Goal: Task Accomplishment & Management: Manage account settings

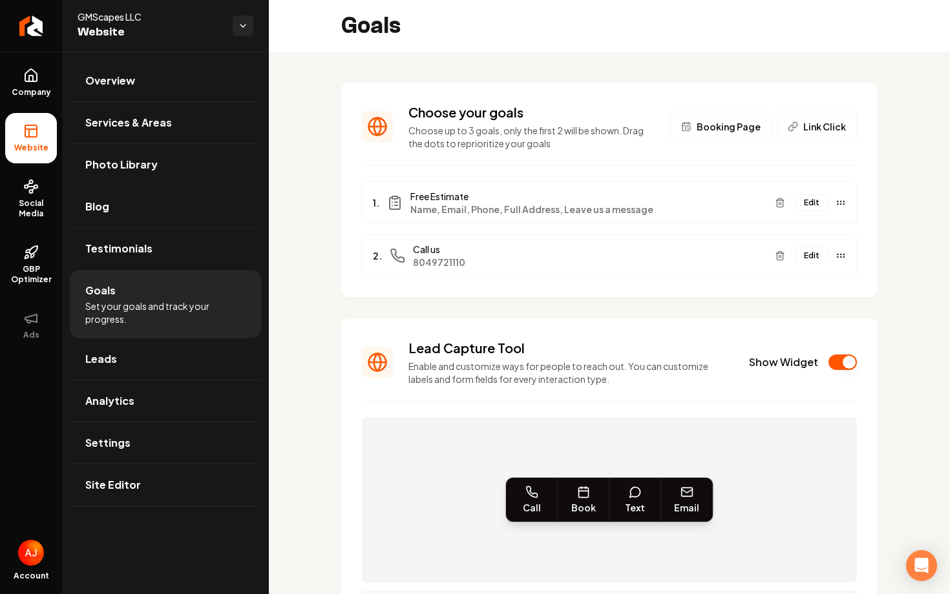
scroll to position [247, 0]
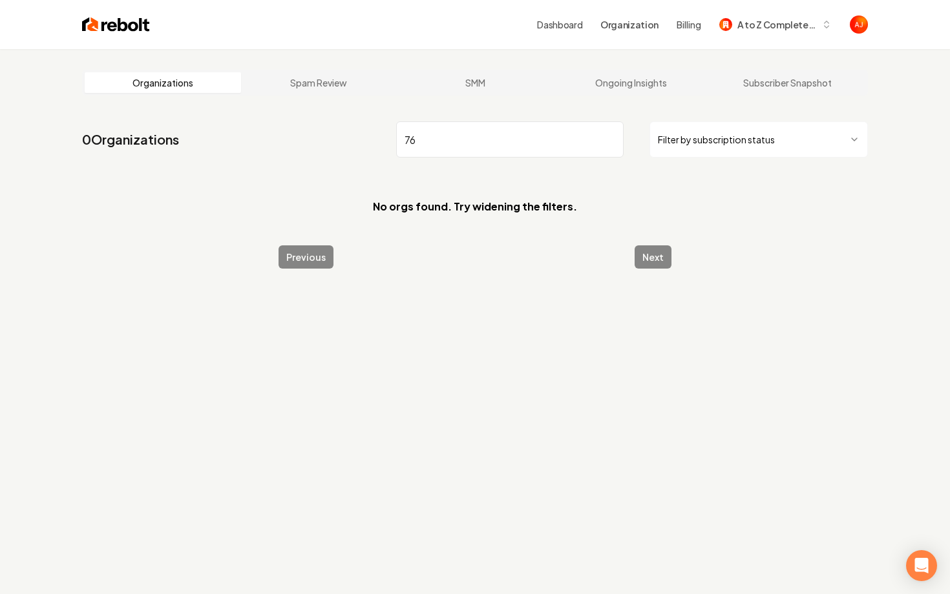
type input "7"
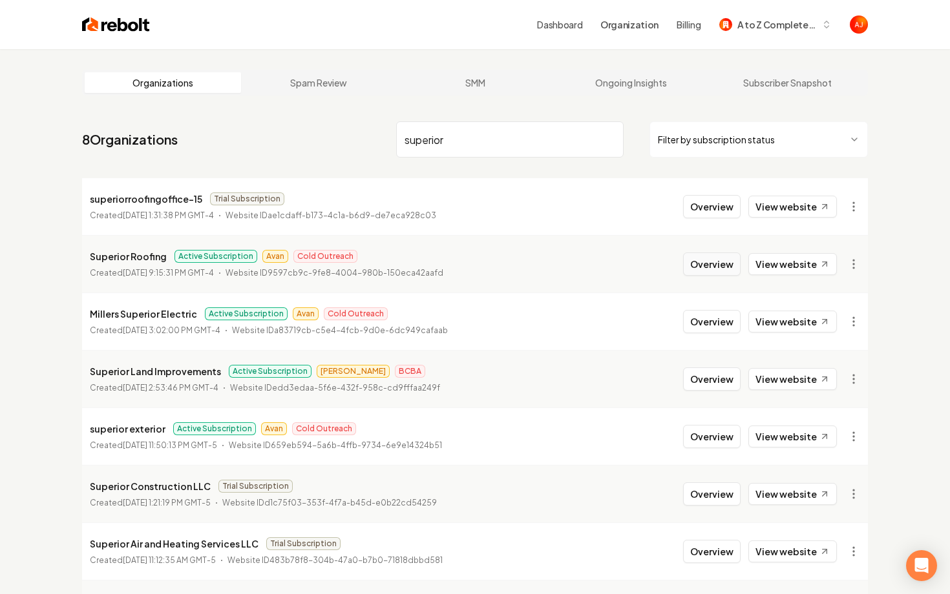
type input "superior"
click at [694, 264] on button "Overview" at bounding box center [712, 264] width 58 height 23
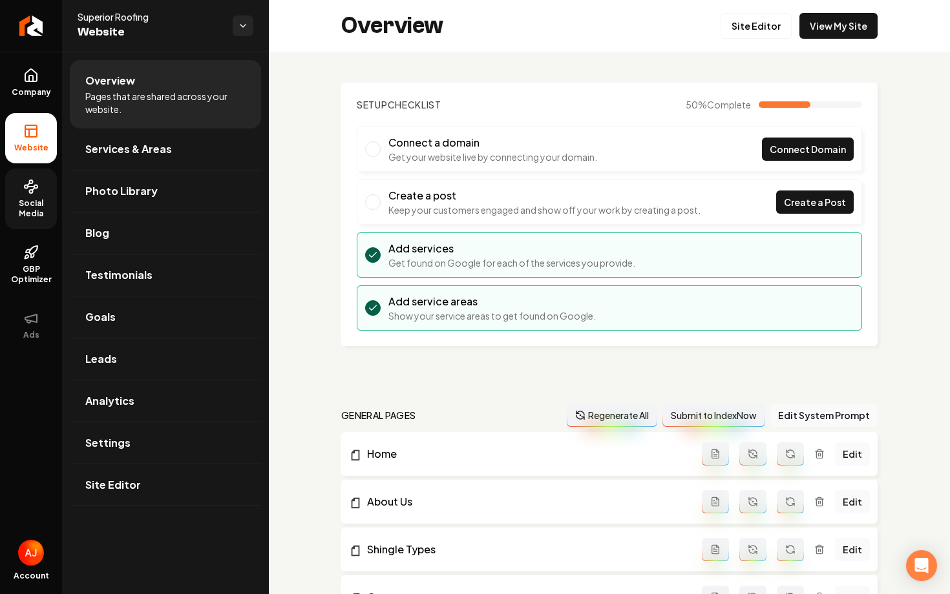
click at [28, 192] on icon at bounding box center [31, 187] width 16 height 16
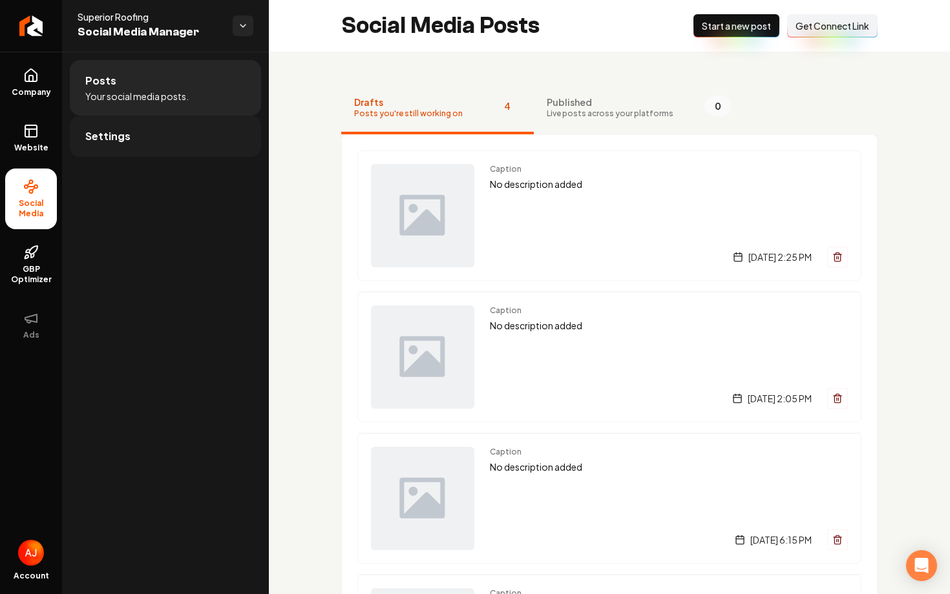
click at [114, 143] on span "Settings" at bounding box center [107, 137] width 45 height 16
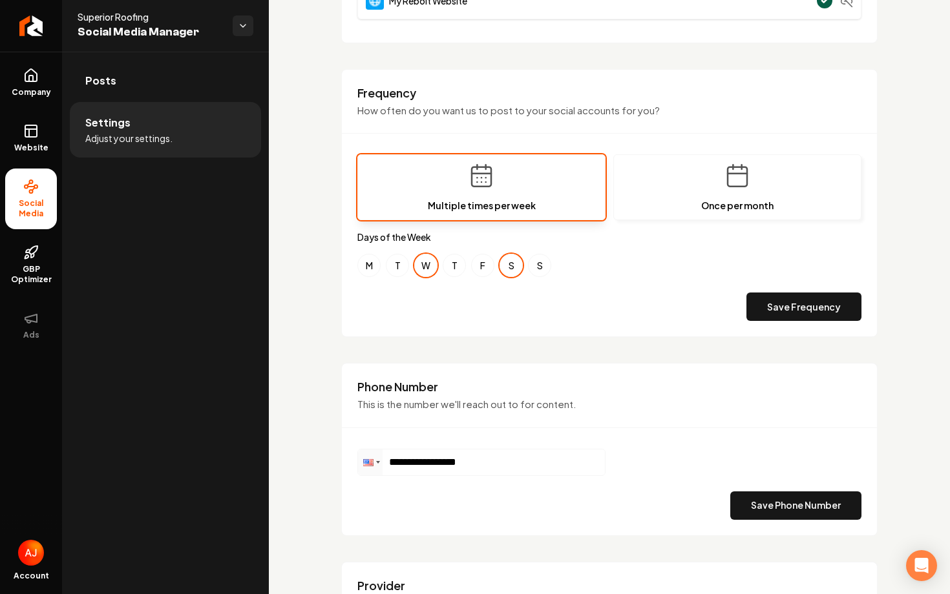
scroll to position [475, 0]
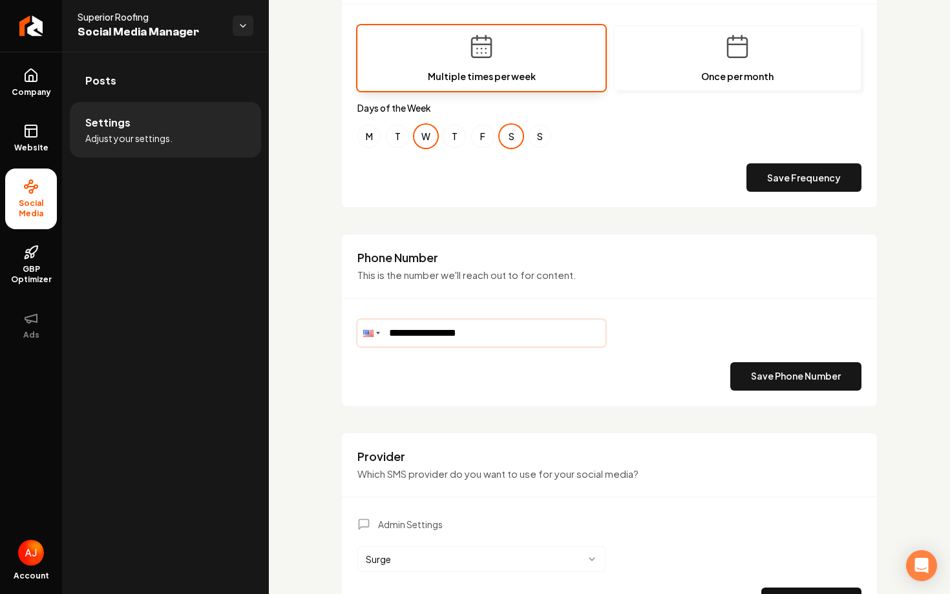
drag, startPoint x: 498, startPoint y: 336, endPoint x: 371, endPoint y: 335, distance: 127.3
click at [371, 335] on div "**********" at bounding box center [481, 333] width 248 height 27
paste input "Main content area"
paste input "**********"
type input "**********"
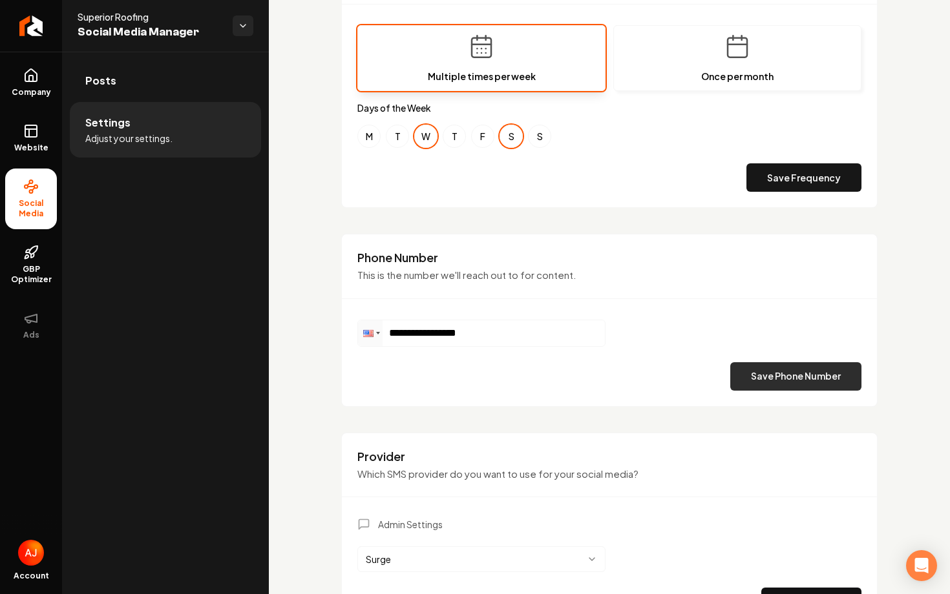
click at [755, 371] on button "Save Phone Number" at bounding box center [795, 376] width 131 height 28
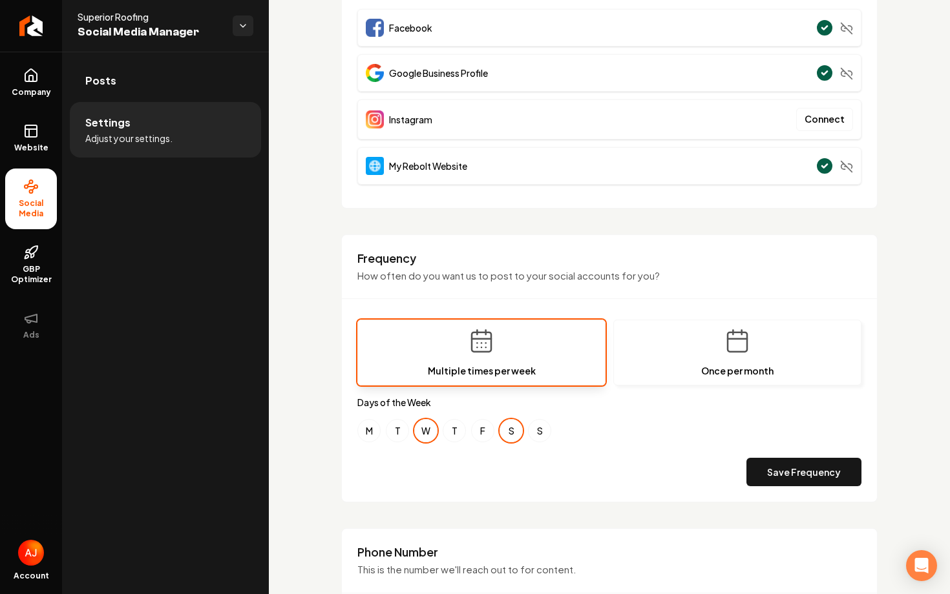
scroll to position [0, 0]
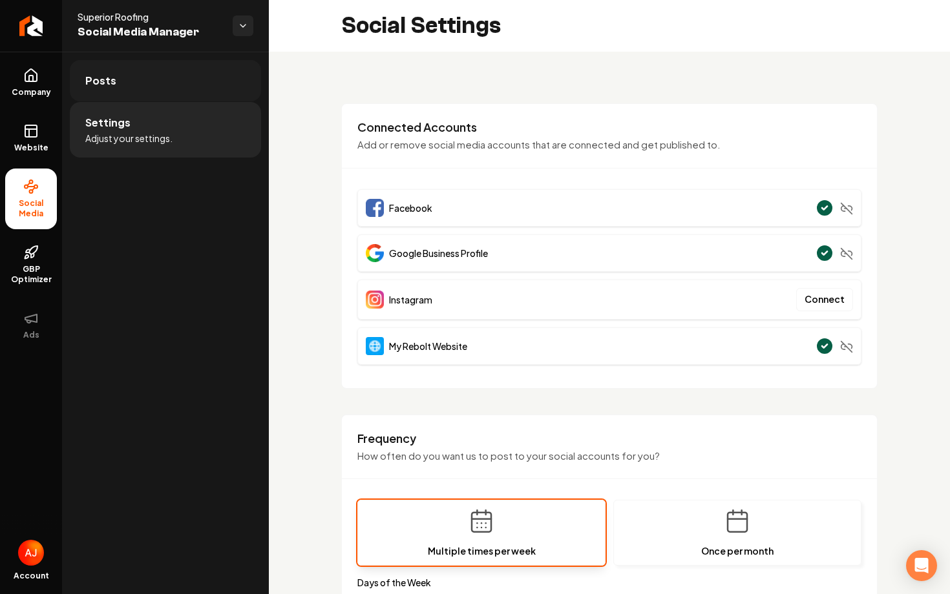
click at [147, 61] on link "Posts" at bounding box center [165, 80] width 191 height 41
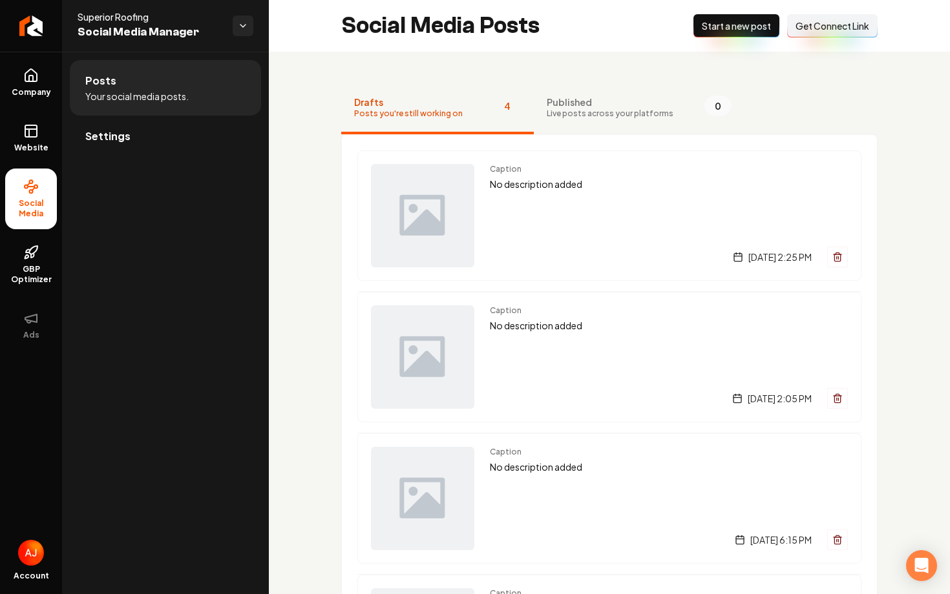
click at [720, 30] on span "Start a new post" at bounding box center [736, 25] width 69 height 13
click at [32, 135] on icon at bounding box center [31, 131] width 16 height 16
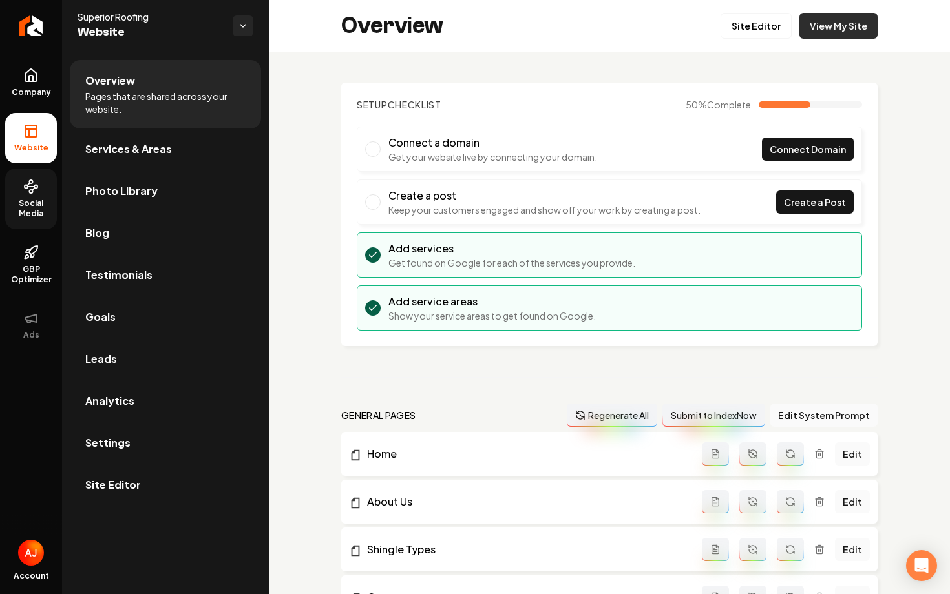
click at [823, 35] on link "View My Site" at bounding box center [838, 26] width 78 height 26
click at [38, 83] on icon at bounding box center [31, 76] width 16 height 16
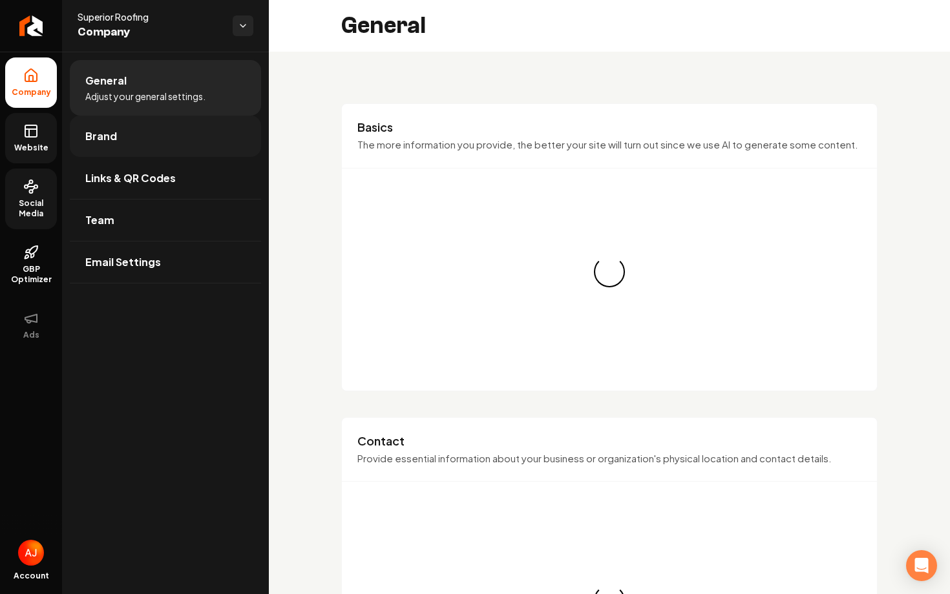
click at [105, 143] on span "Brand" at bounding box center [101, 137] width 32 height 16
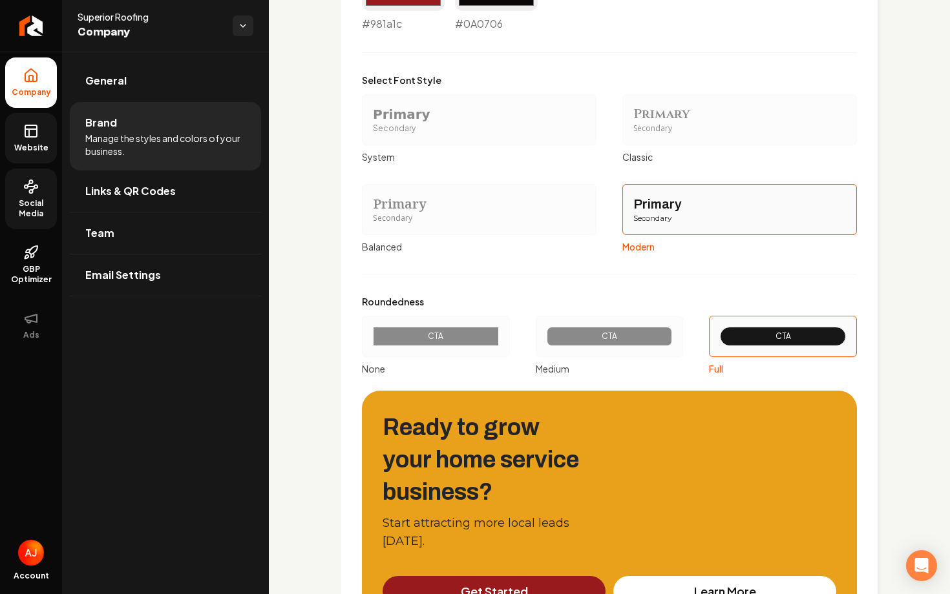
scroll to position [1421, 0]
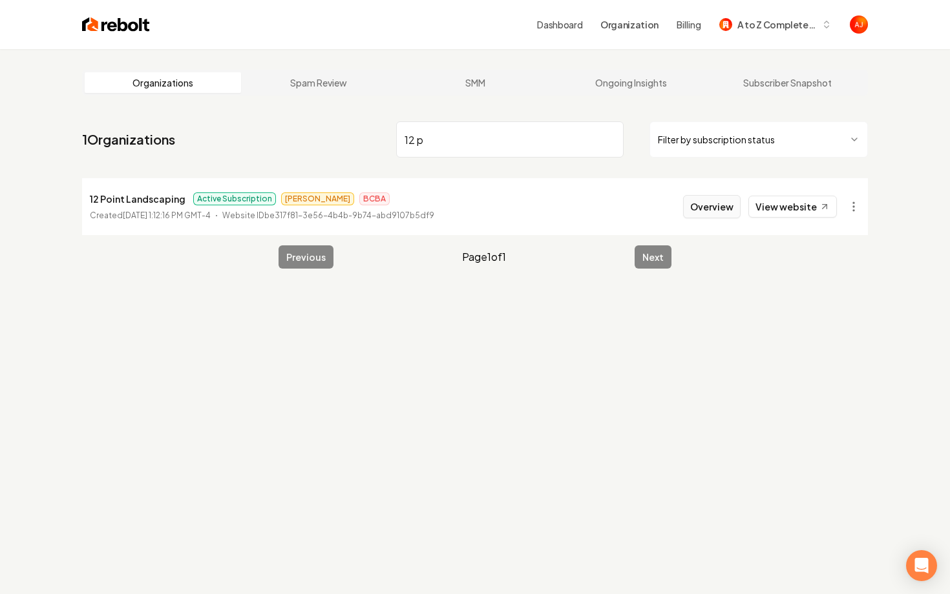
type input "12 p"
click at [711, 216] on button "Overview" at bounding box center [712, 206] width 58 height 23
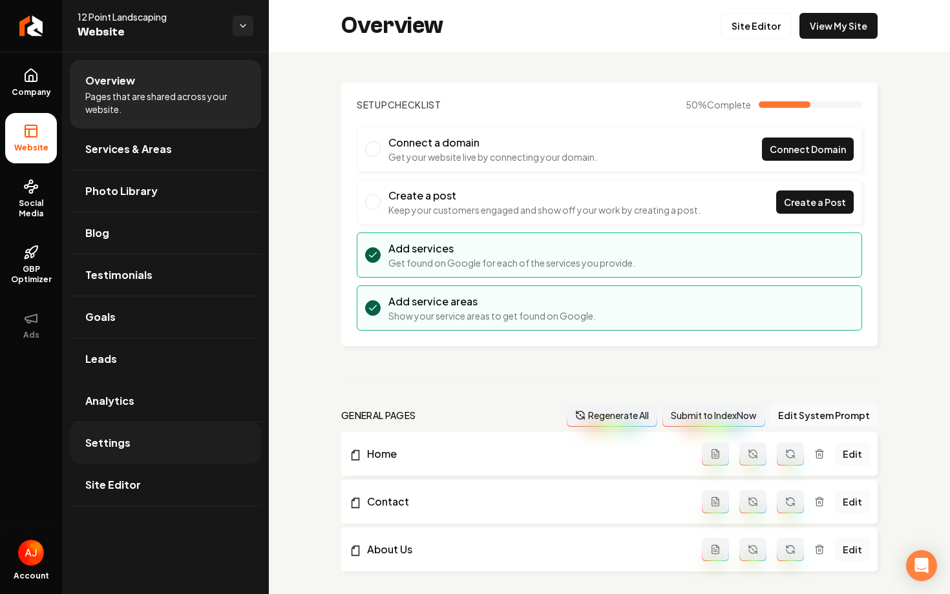
click at [152, 423] on link "Settings" at bounding box center [165, 443] width 191 height 41
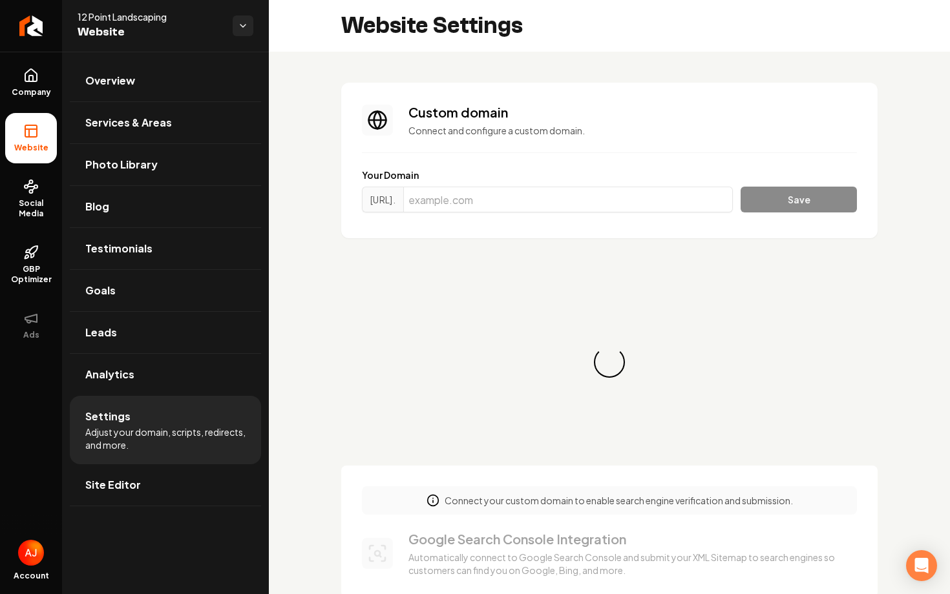
scroll to position [116, 0]
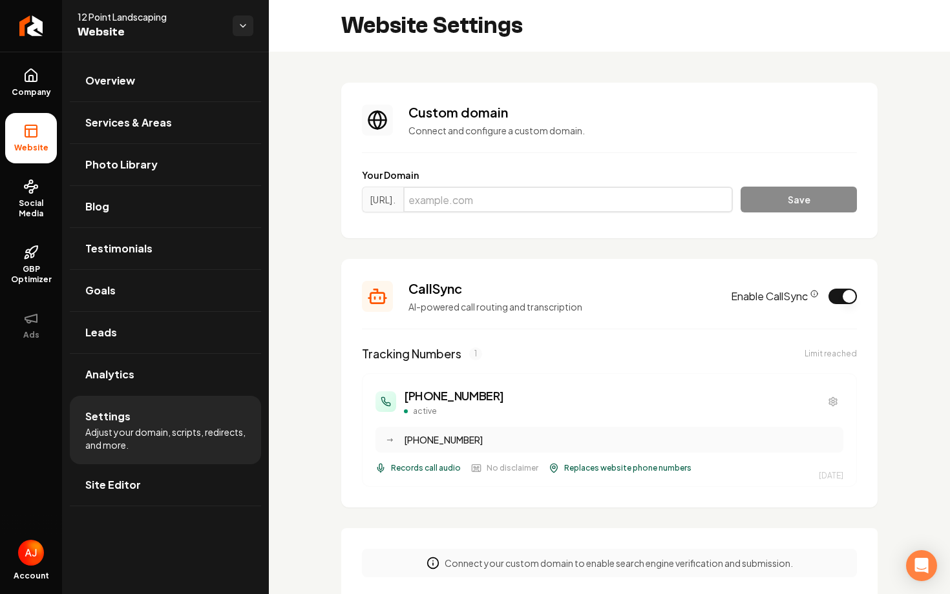
click at [510, 193] on input "Main content area" at bounding box center [568, 200] width 330 height 26
click at [443, 184] on div "Your Domain https://www. Save" at bounding box center [609, 193] width 495 height 49
click at [443, 198] on input "Main content area" at bounding box center [568, 200] width 330 height 26
paste input "12pointlandscaping.com"
type input "12pointlandscaping.com"
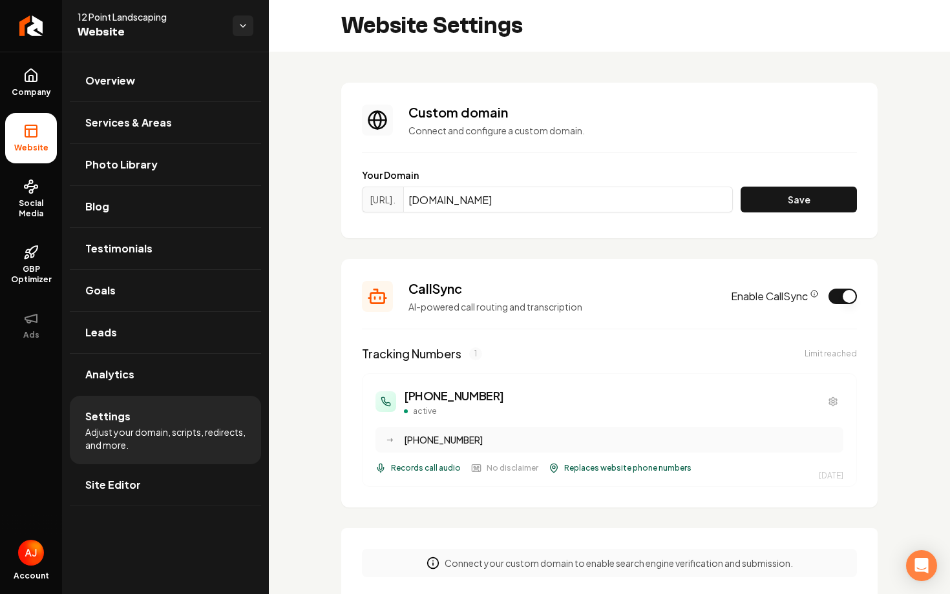
click at [847, 302] on button "Enable CallSync" at bounding box center [842, 297] width 28 height 16
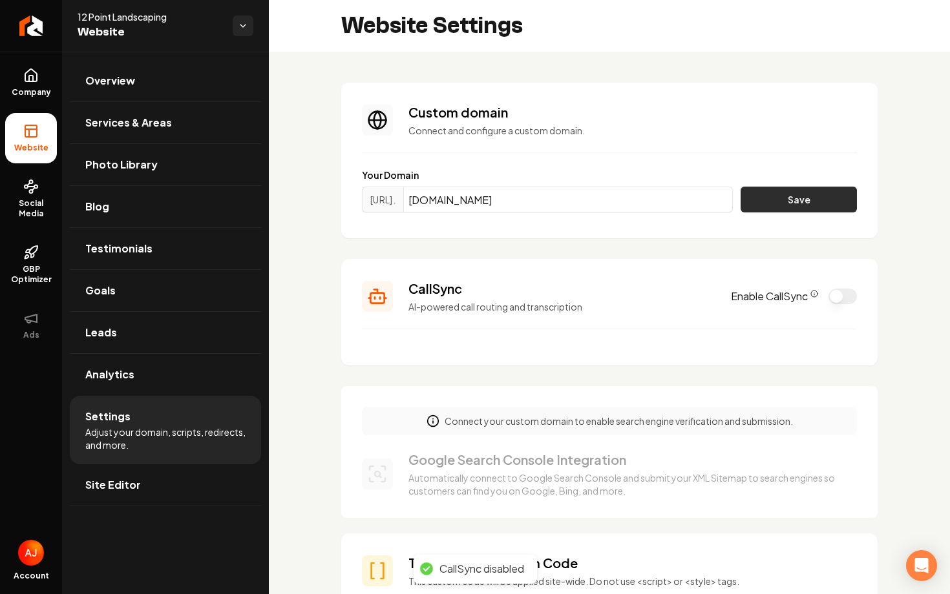
click at [789, 204] on button "Save" at bounding box center [798, 200] width 116 height 26
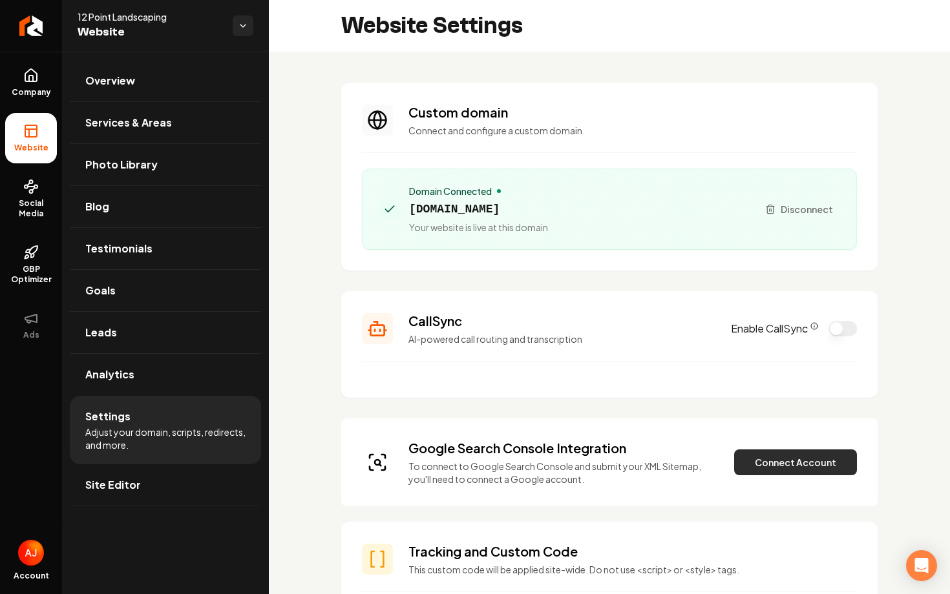
click at [759, 457] on button "Connect Account" at bounding box center [795, 463] width 123 height 26
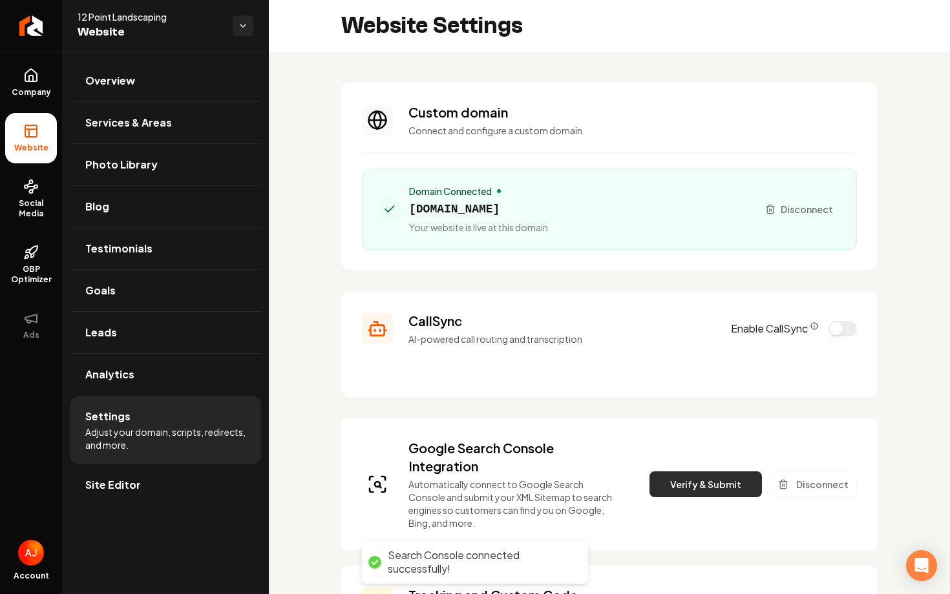
click at [685, 482] on button "Verify & Submit" at bounding box center [705, 485] width 112 height 26
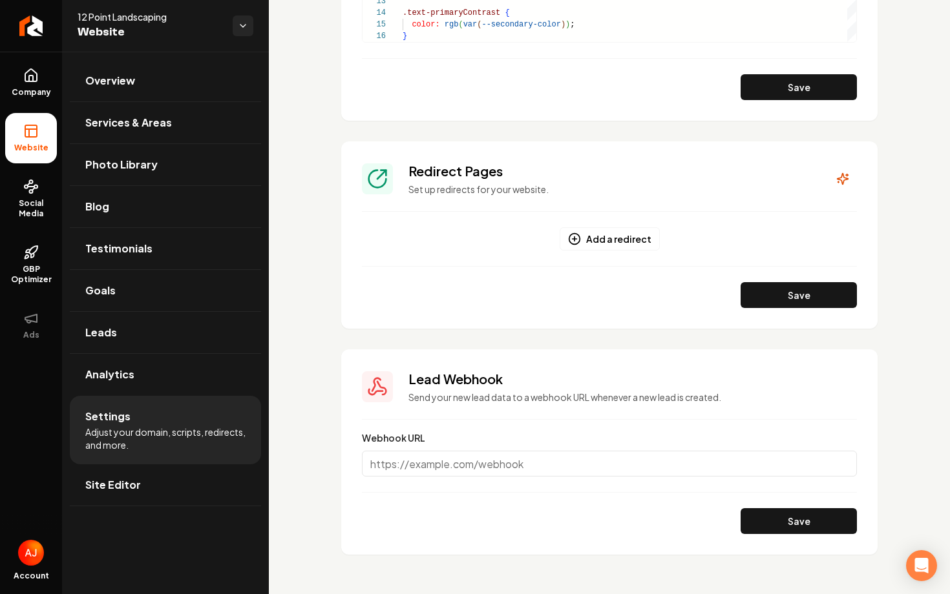
scroll to position [1255, 0]
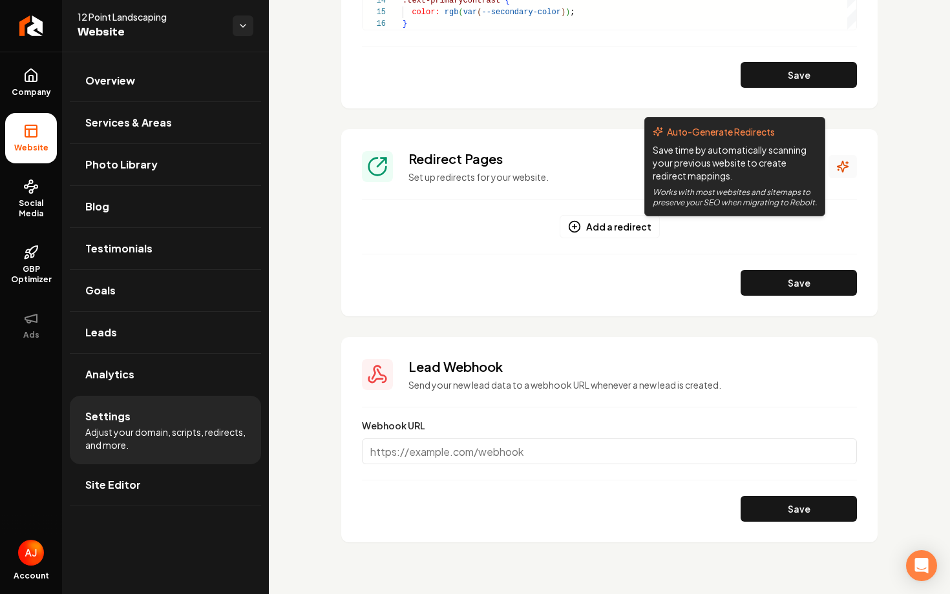
click at [845, 165] on icon "Main content area" at bounding box center [842, 166] width 13 height 13
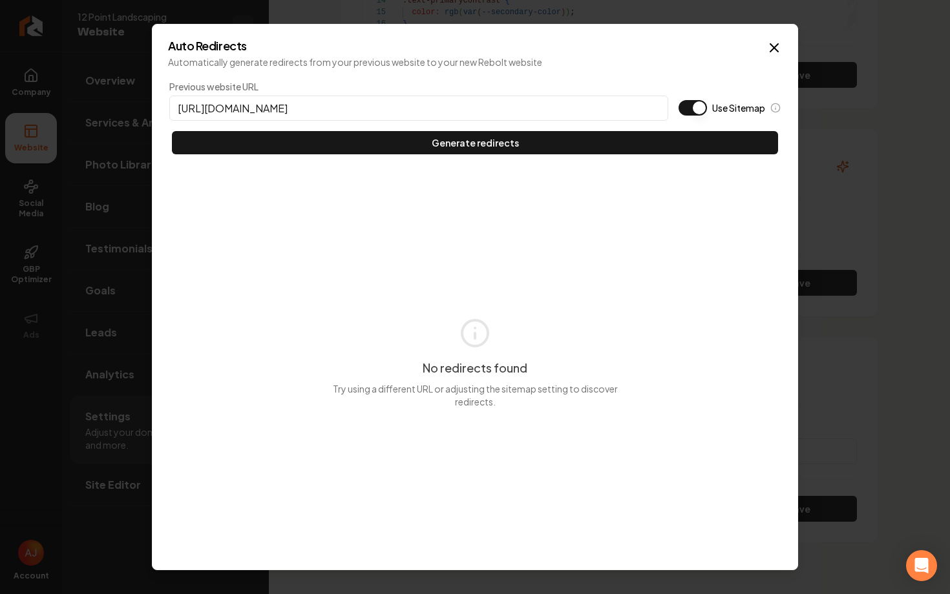
type input "https://12pointlandscaping.com"
click at [690, 113] on button "Use Sitemap" at bounding box center [692, 108] width 28 height 16
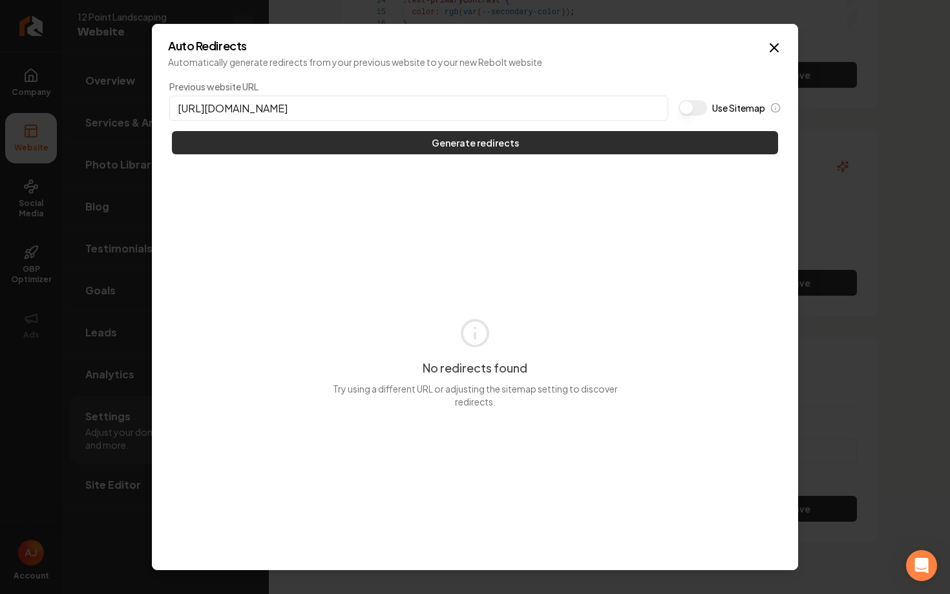
click at [670, 147] on button "Generate redirects" at bounding box center [475, 142] width 606 height 23
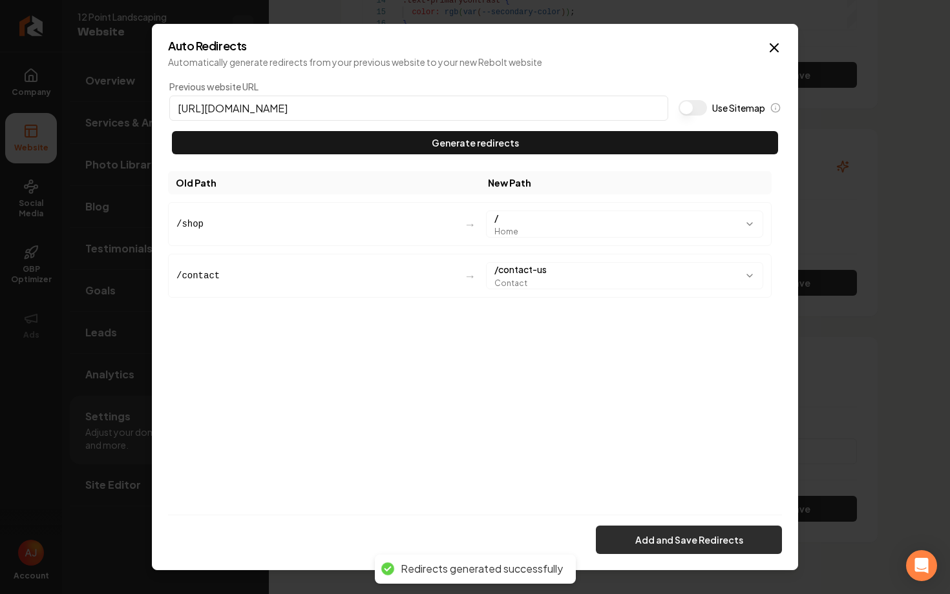
click at [661, 541] on button "Add and Save Redirects" at bounding box center [689, 540] width 186 height 28
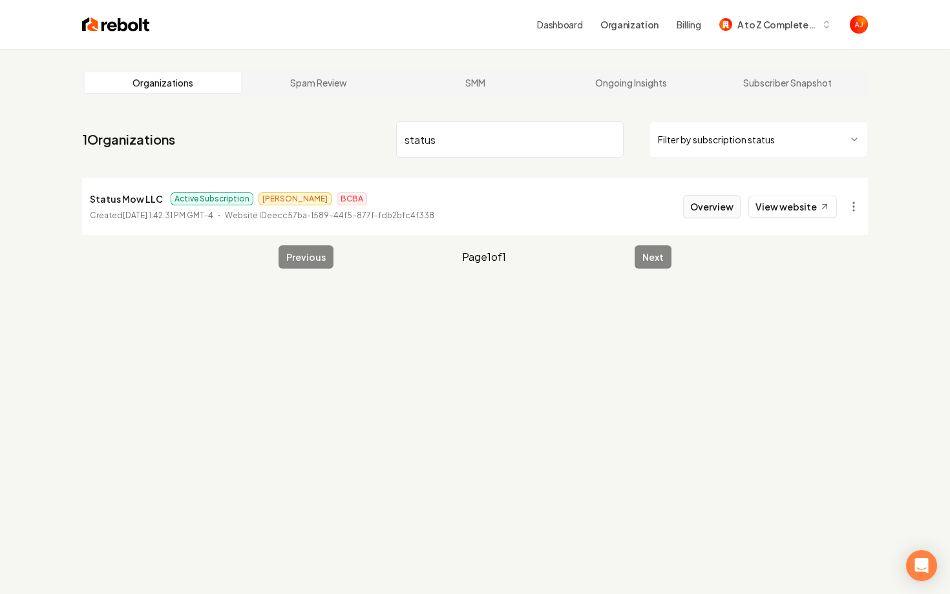
type input "status"
click at [705, 210] on button "Overview" at bounding box center [712, 206] width 58 height 23
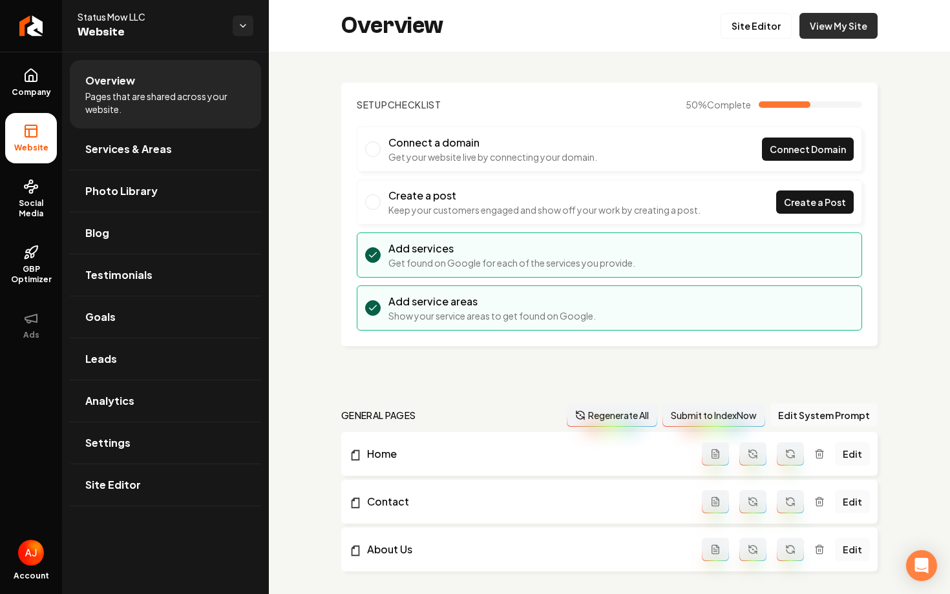
click at [824, 25] on link "View My Site" at bounding box center [838, 26] width 78 height 26
click at [14, 200] on span "Social Media" at bounding box center [31, 208] width 52 height 21
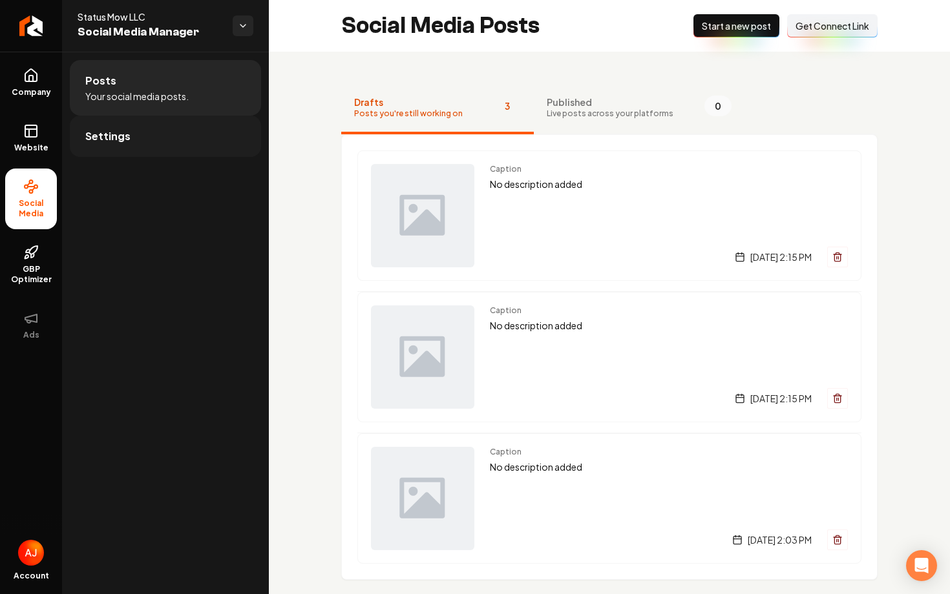
click at [199, 142] on link "Settings" at bounding box center [165, 136] width 191 height 41
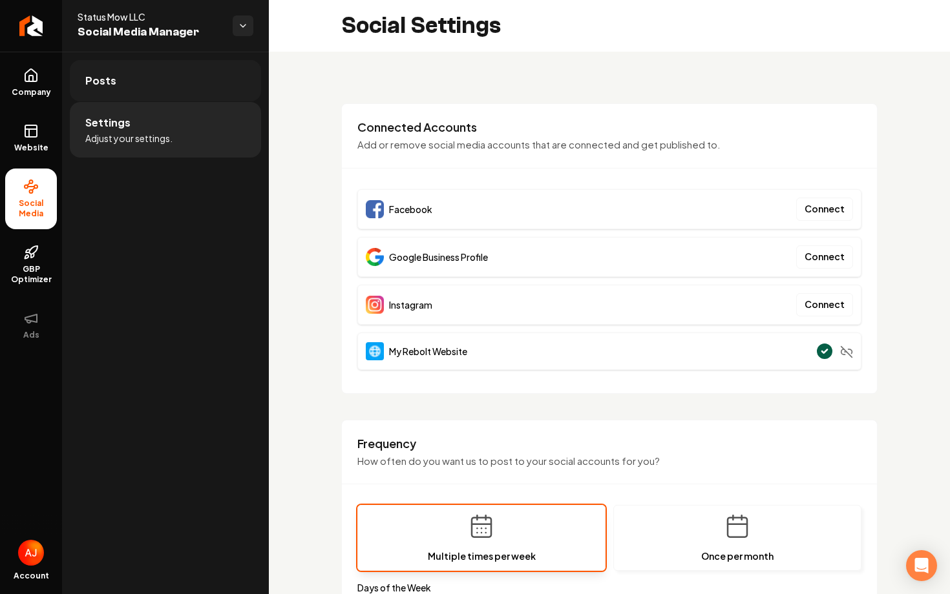
click at [164, 72] on link "Posts" at bounding box center [165, 80] width 191 height 41
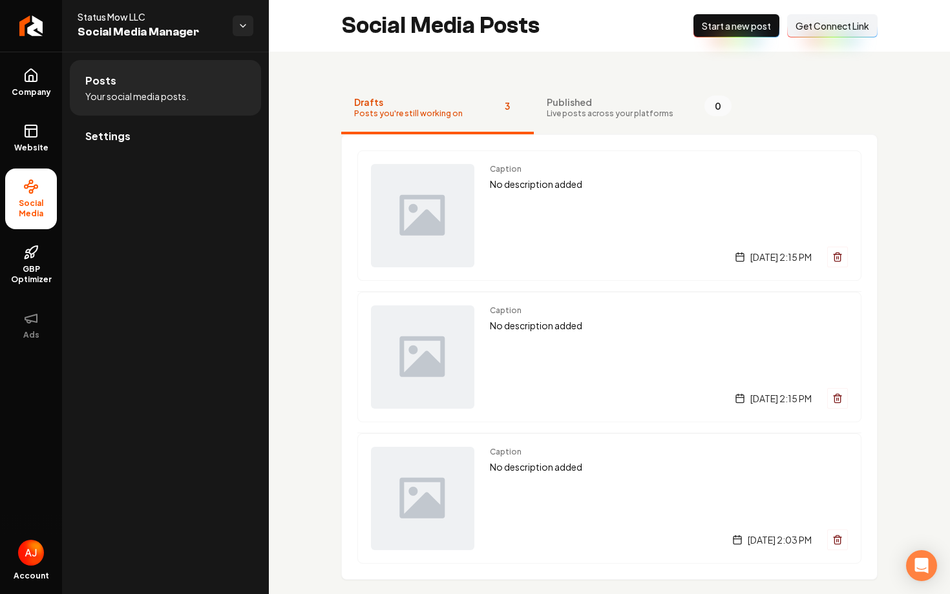
click at [839, 26] on span "Get Connect Link" at bounding box center [832, 25] width 74 height 13
click at [126, 145] on link "Settings" at bounding box center [165, 136] width 191 height 41
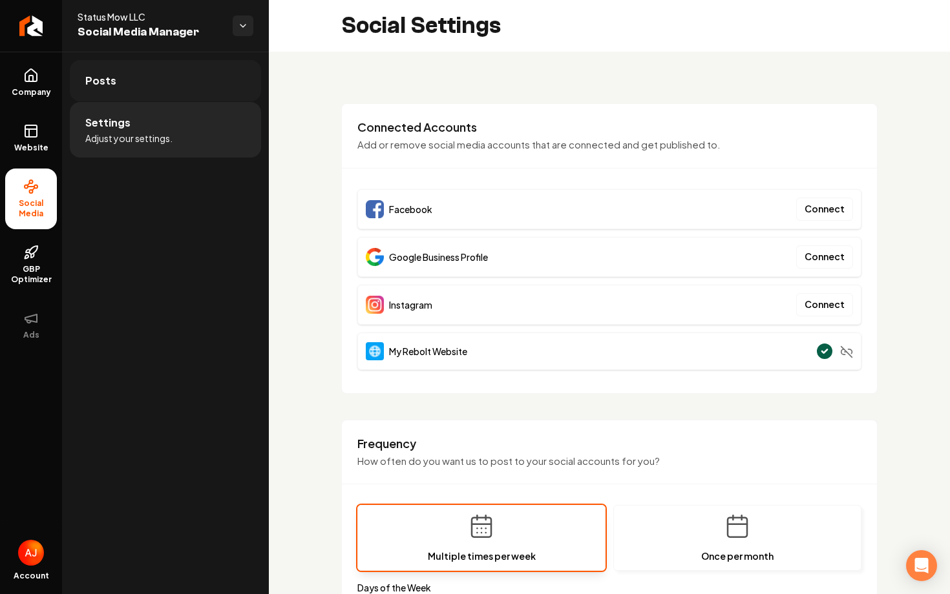
click at [194, 87] on link "Posts" at bounding box center [165, 80] width 191 height 41
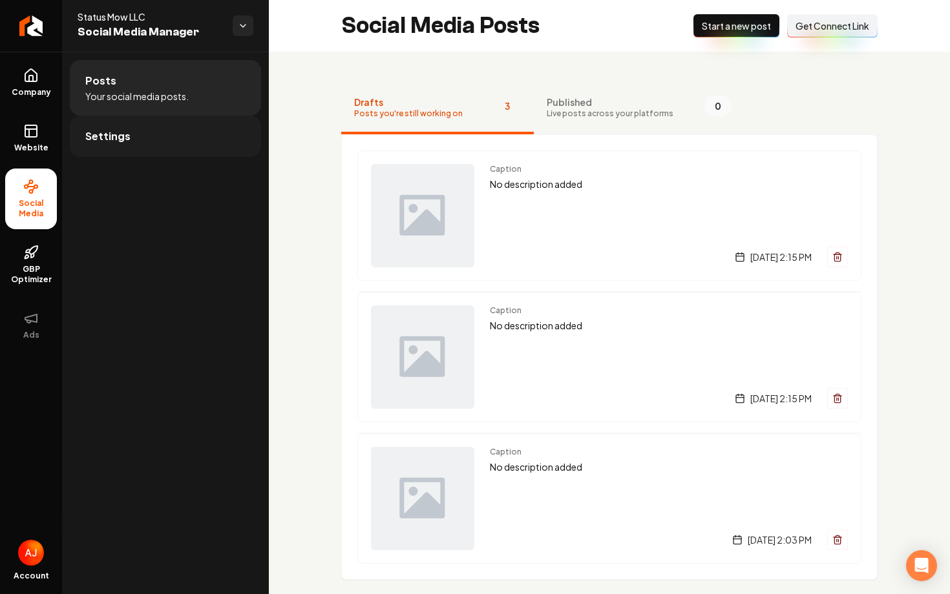
click at [193, 126] on link "Settings" at bounding box center [165, 136] width 191 height 41
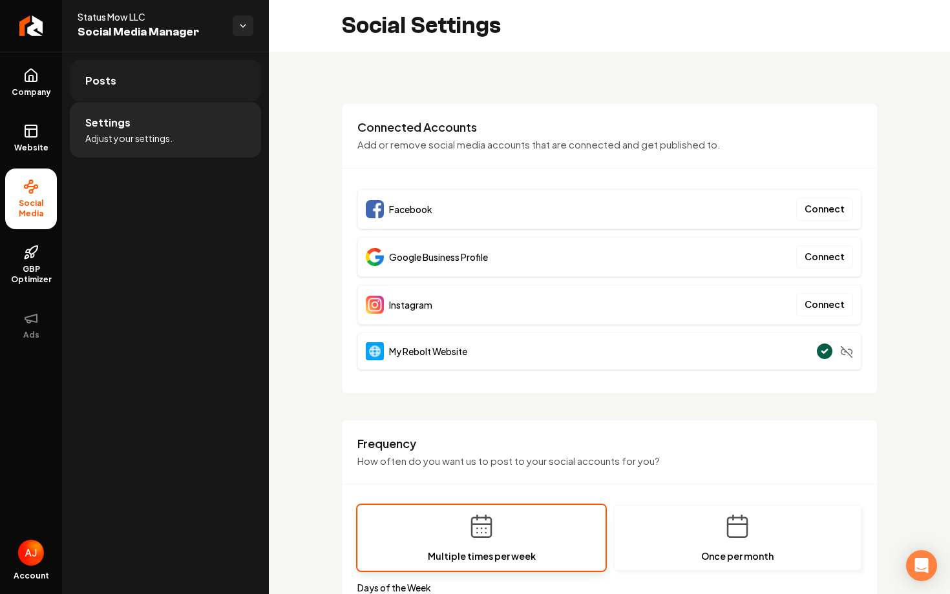
click at [193, 95] on link "Posts" at bounding box center [165, 80] width 191 height 41
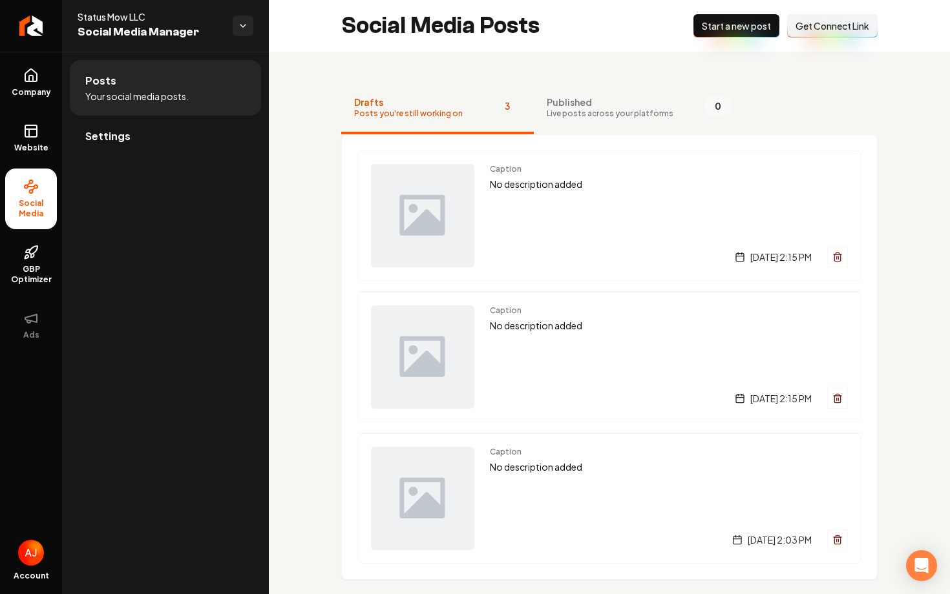
click at [557, 72] on div "Drafts Posts you're still working on 3 Published Live posts across your platfor…" at bounding box center [609, 348] width 681 height 593
click at [571, 103] on span "Published" at bounding box center [610, 102] width 127 height 13
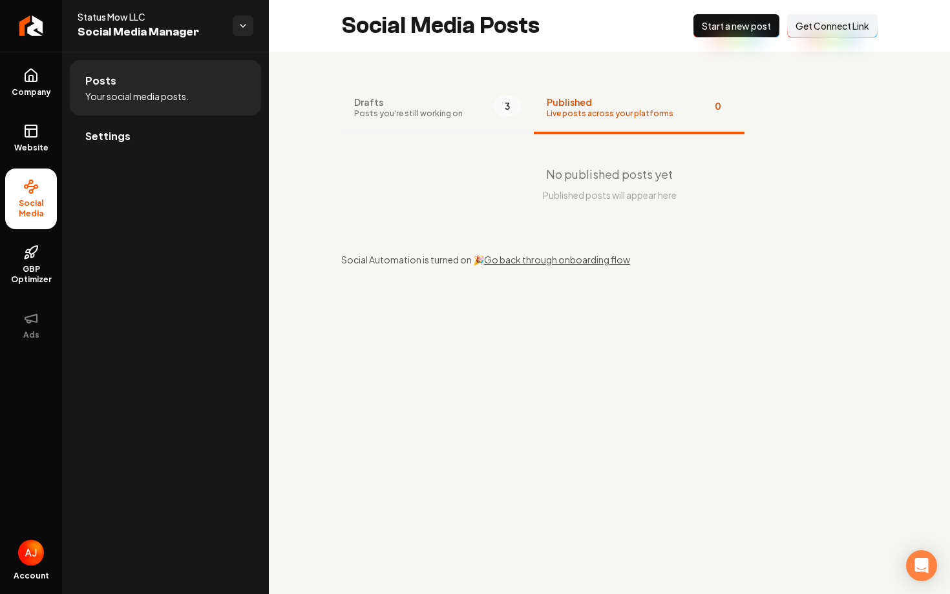
click at [513, 108] on span "3" at bounding box center [507, 106] width 27 height 21
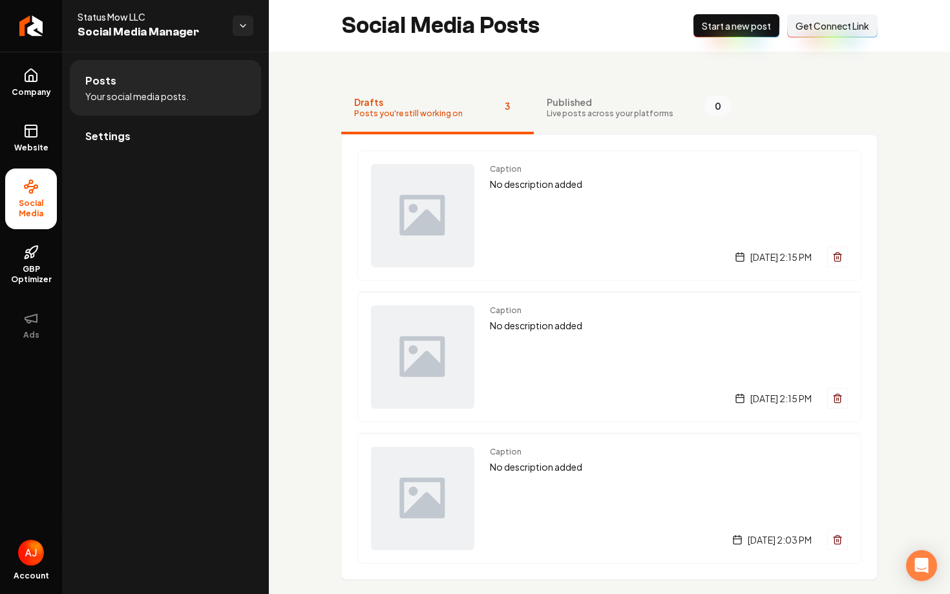
click at [821, 31] on span "Get Connect Link" at bounding box center [832, 25] width 74 height 13
click at [105, 140] on span "Settings" at bounding box center [107, 137] width 45 height 16
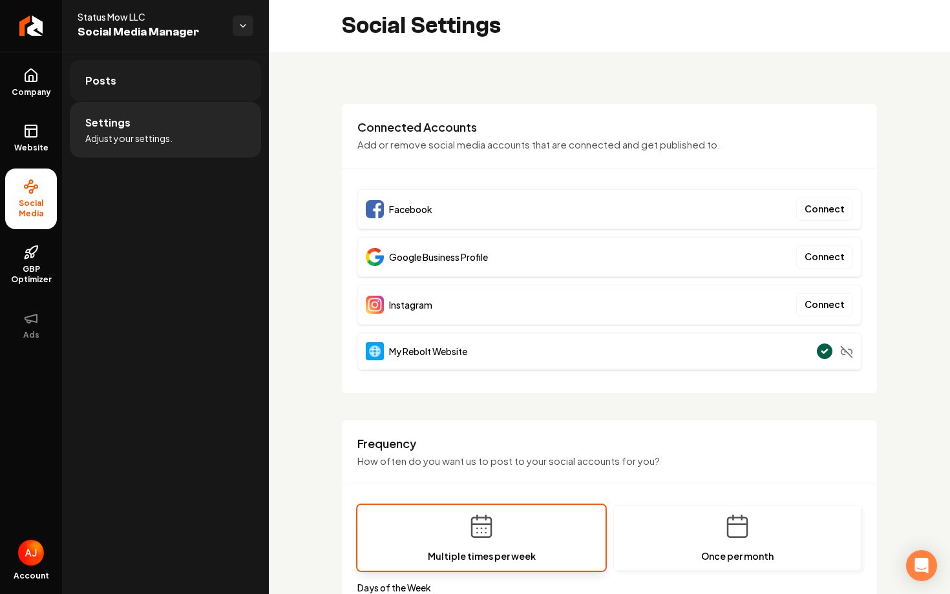
click at [152, 98] on link "Posts" at bounding box center [165, 80] width 191 height 41
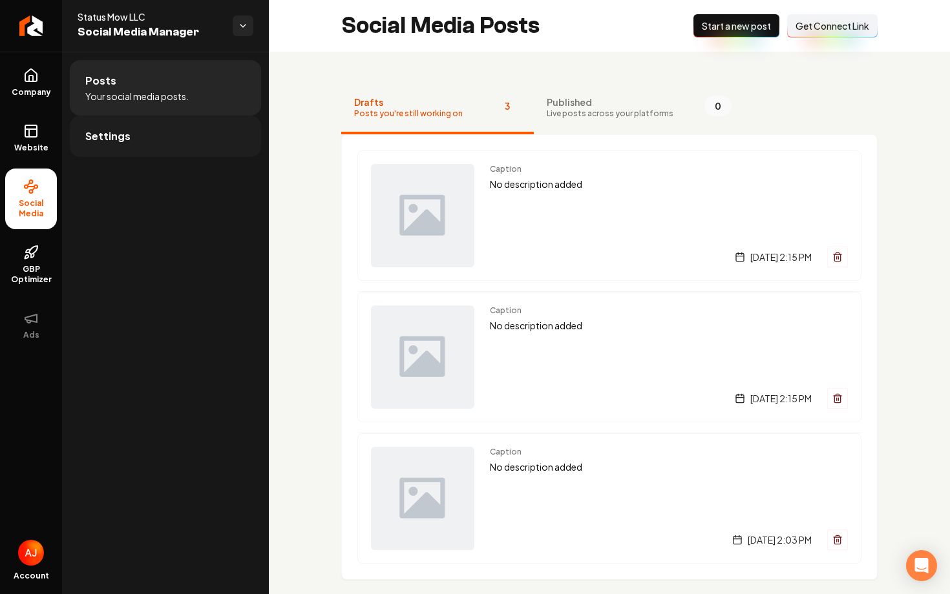
click at [149, 128] on link "Settings" at bounding box center [165, 136] width 191 height 41
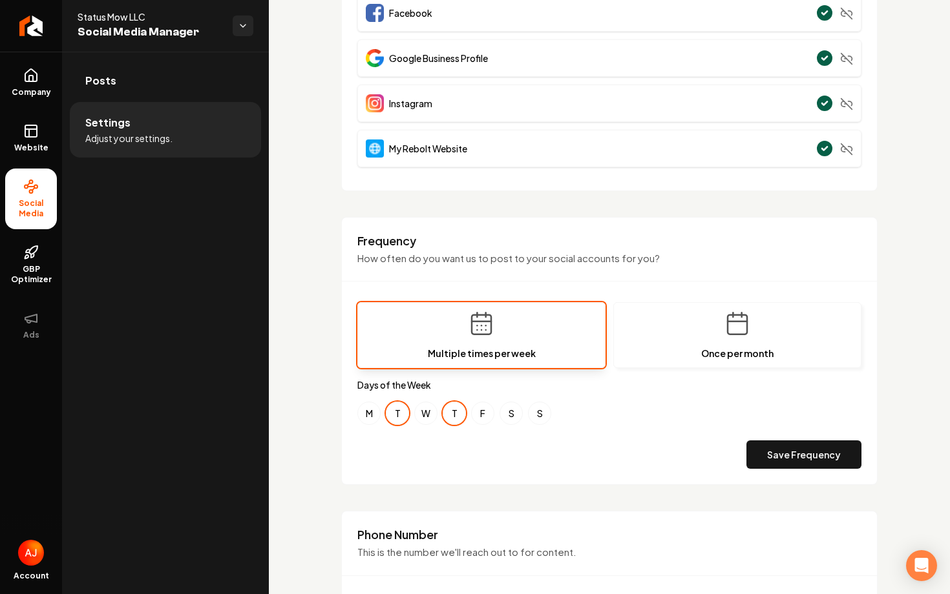
scroll to position [286, 0]
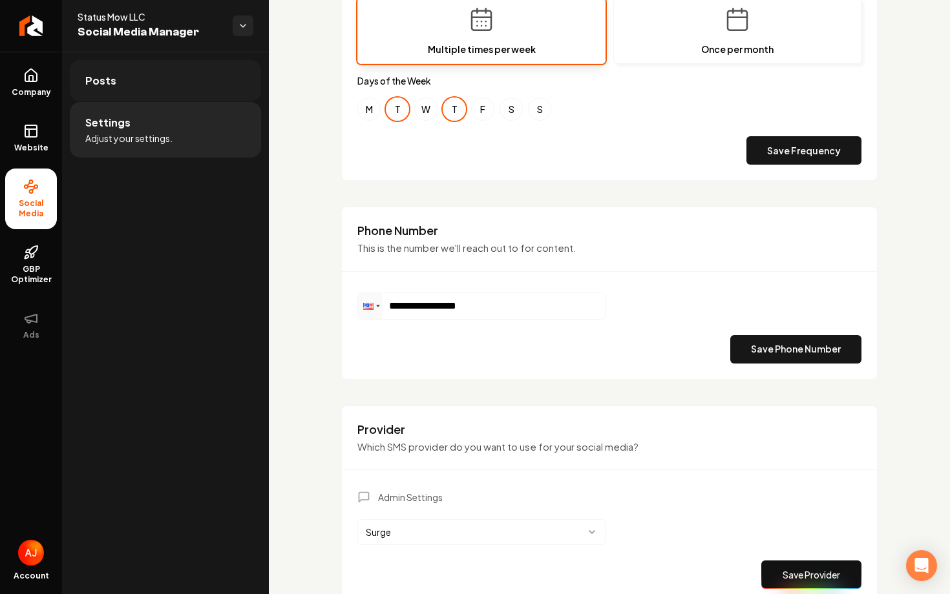
click at [183, 76] on link "Posts" at bounding box center [165, 80] width 191 height 41
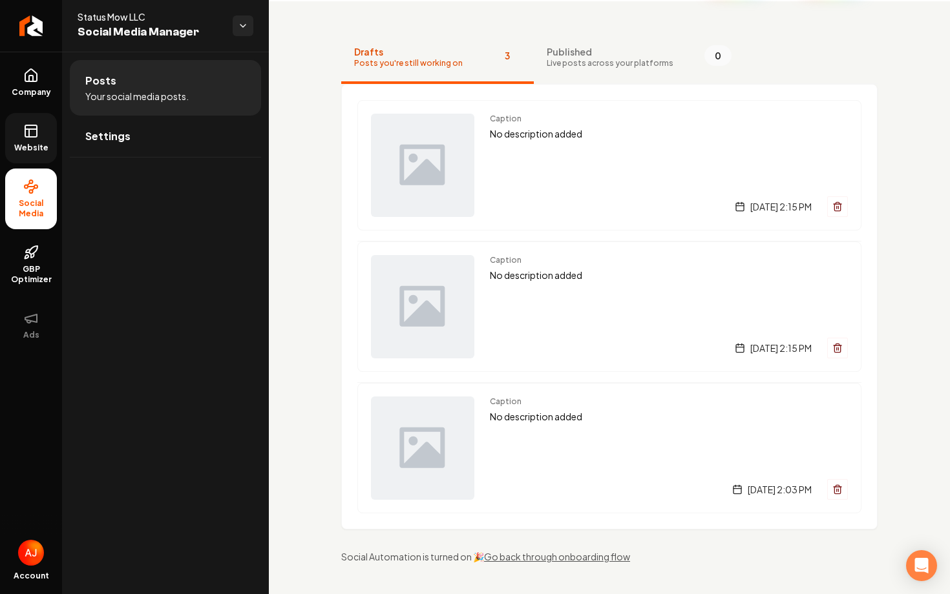
click at [29, 131] on icon at bounding box center [29, 133] width 0 height 8
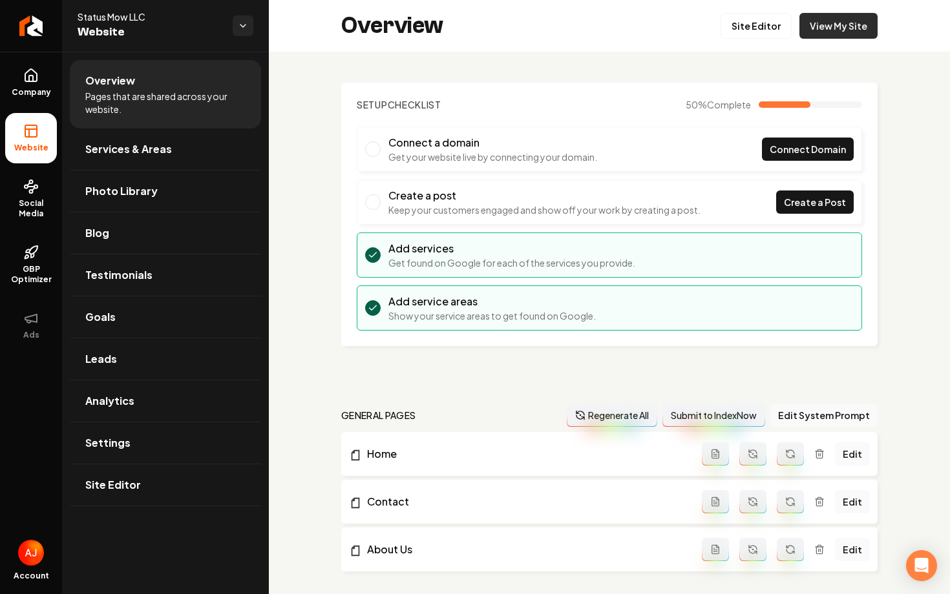
click at [842, 28] on link "View My Site" at bounding box center [838, 26] width 78 height 26
click at [142, 152] on span "Services & Areas" at bounding box center [128, 150] width 87 height 16
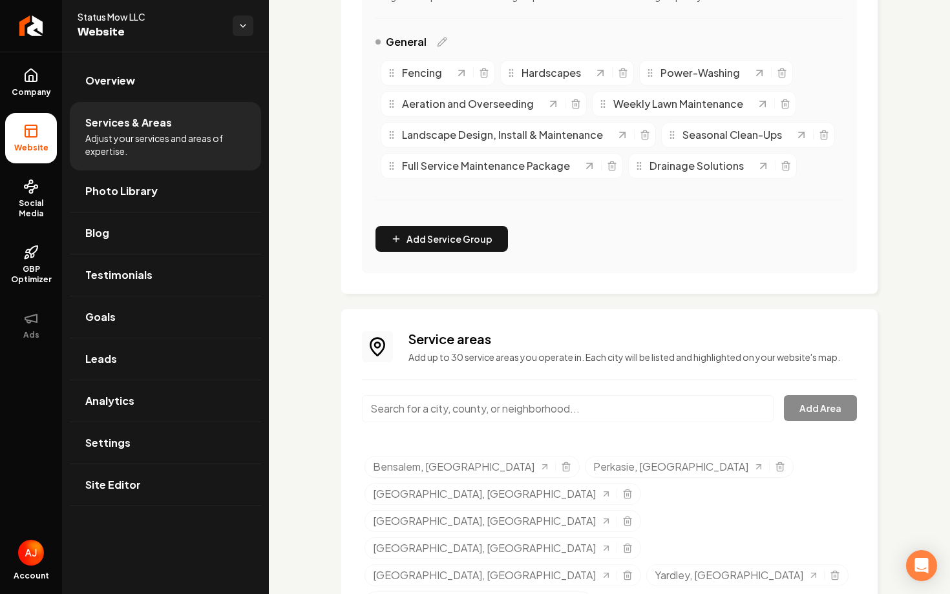
scroll to position [364, 0]
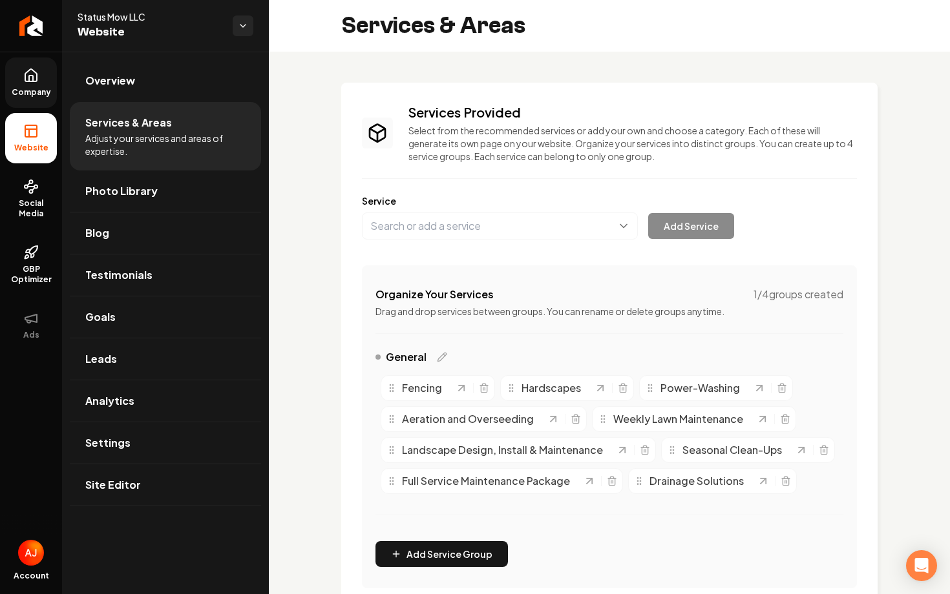
click at [22, 103] on link "Company" at bounding box center [31, 83] width 52 height 50
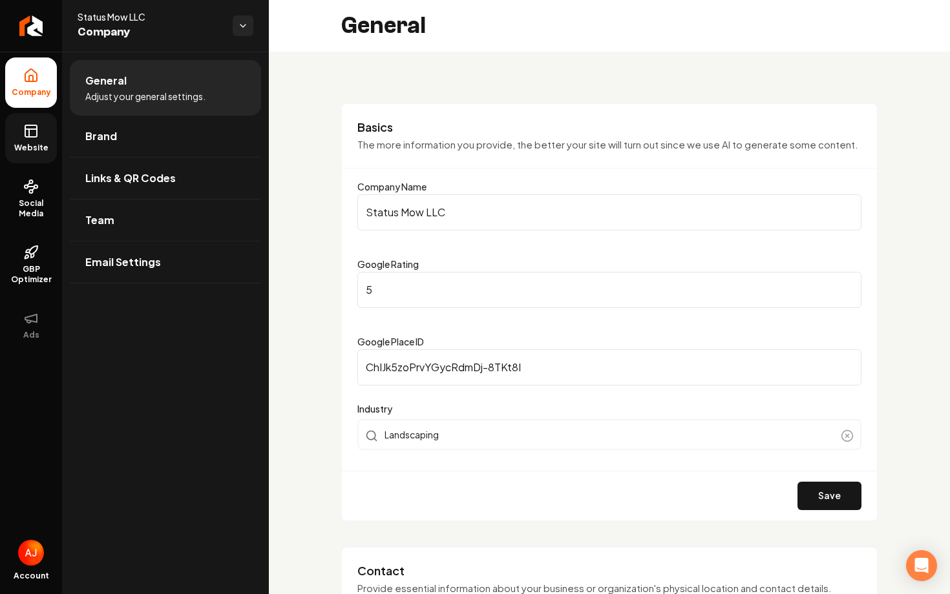
click at [38, 147] on span "Website" at bounding box center [31, 148] width 45 height 10
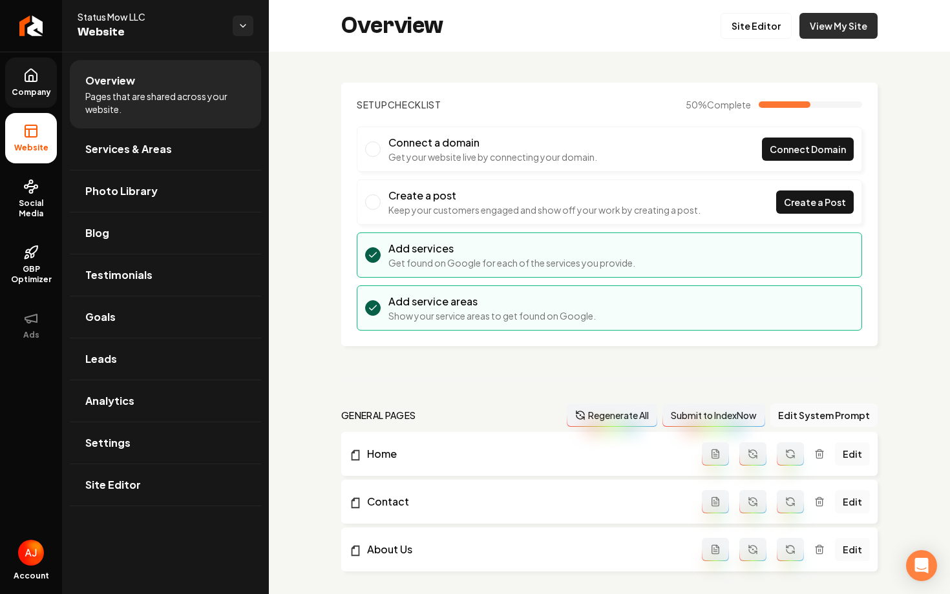
click at [842, 36] on link "View My Site" at bounding box center [838, 26] width 78 height 26
click at [140, 436] on link "Settings" at bounding box center [165, 443] width 191 height 41
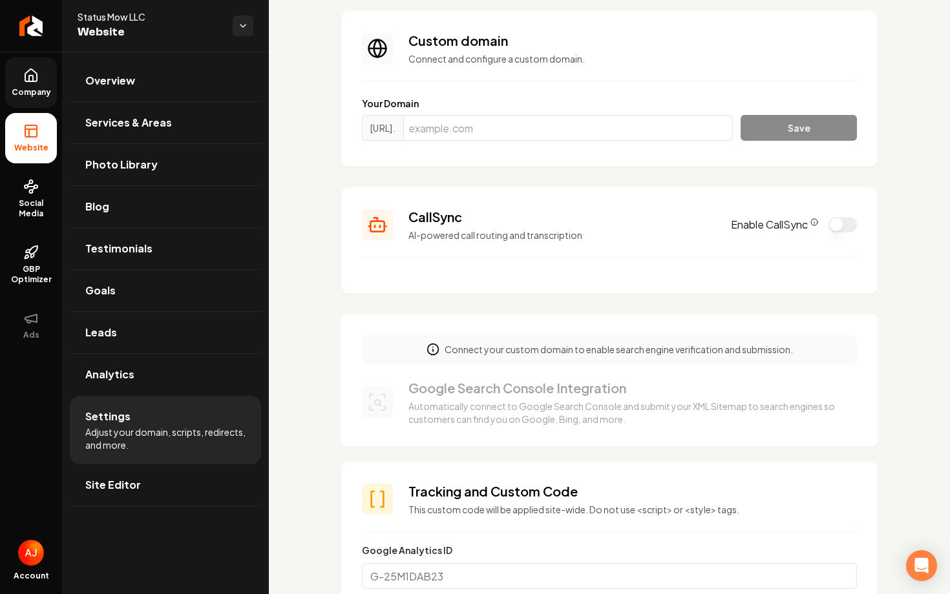
scroll to position [94, 0]
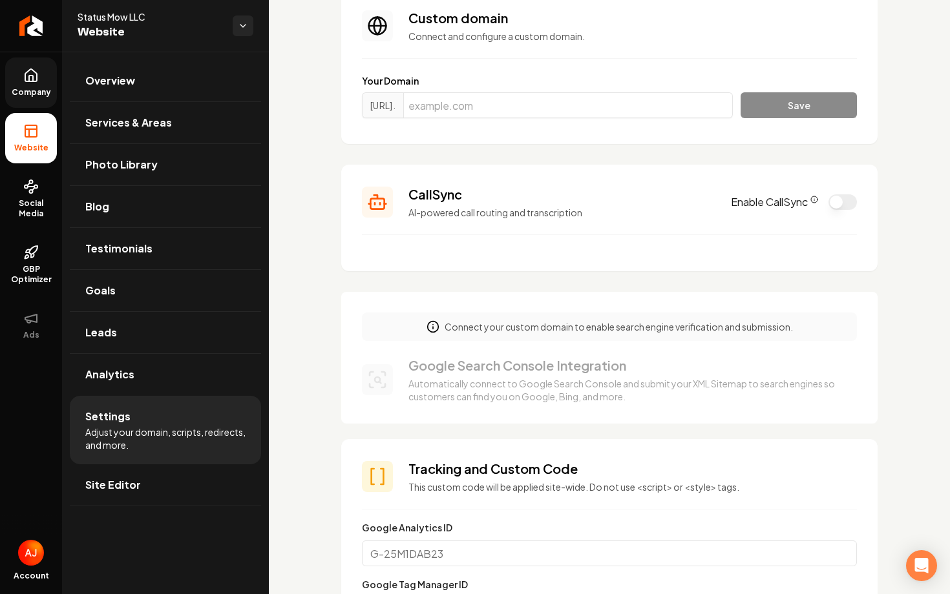
click at [844, 201] on button "Enable CallSync" at bounding box center [842, 202] width 28 height 16
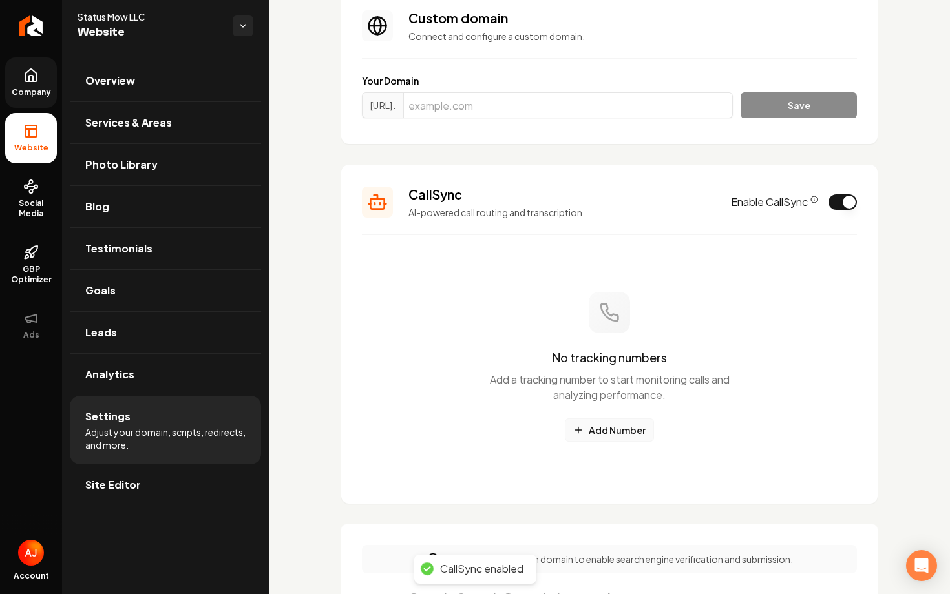
click at [597, 428] on button "Add Number" at bounding box center [609, 430] width 89 height 23
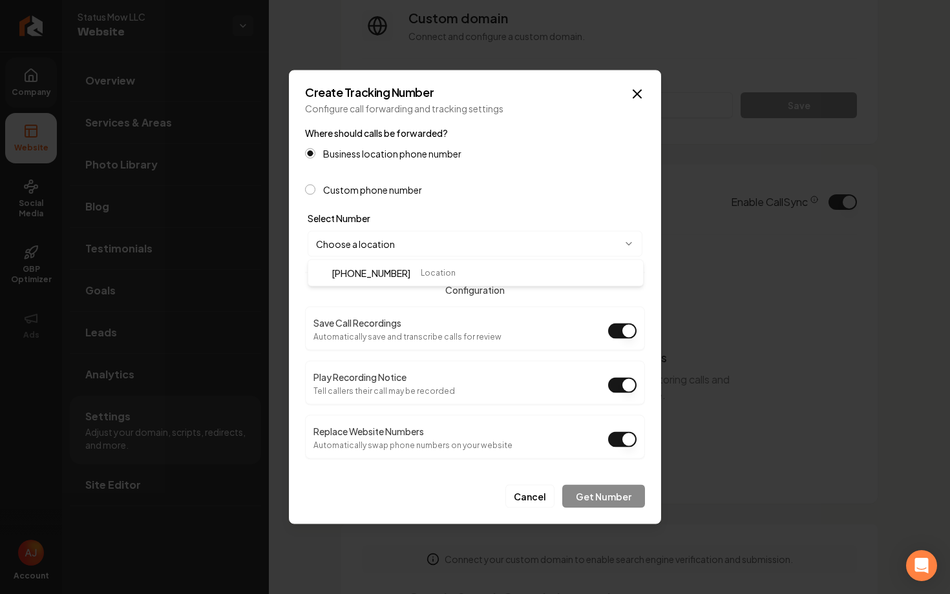
click at [463, 247] on body "Company Website Social Media GBP Optimizer Ads Account Status Mow LLC Website O…" at bounding box center [475, 297] width 950 height 594
select select "**********"
click at [602, 497] on button "Get Number" at bounding box center [603, 496] width 83 height 23
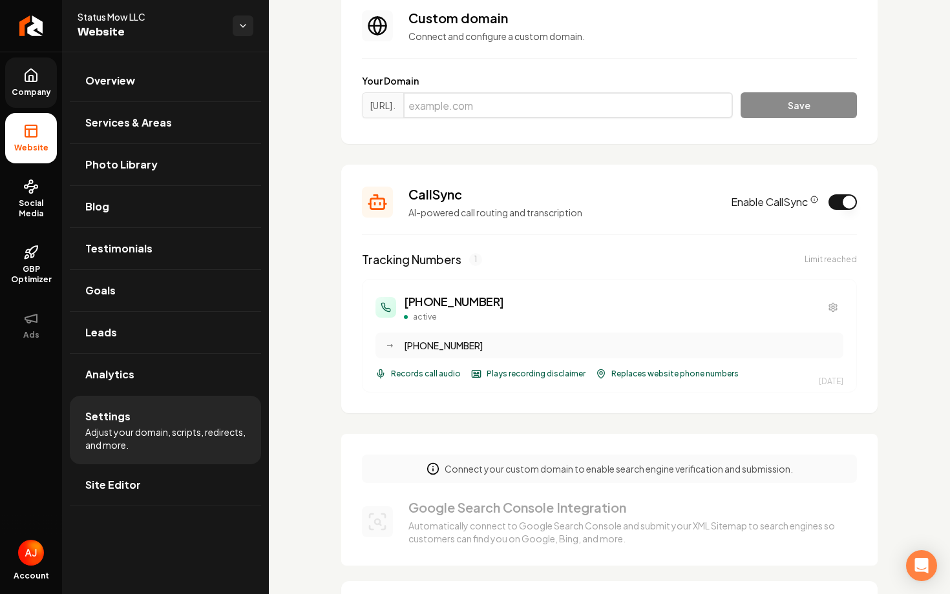
click at [459, 107] on input "Main content area" at bounding box center [568, 105] width 330 height 26
click at [468, 113] on input "Main content area" at bounding box center [568, 105] width 330 height 26
paste input "[DOMAIN_NAME]"
type input "[DOMAIN_NAME]"
click at [832, 106] on button "Save" at bounding box center [798, 105] width 116 height 26
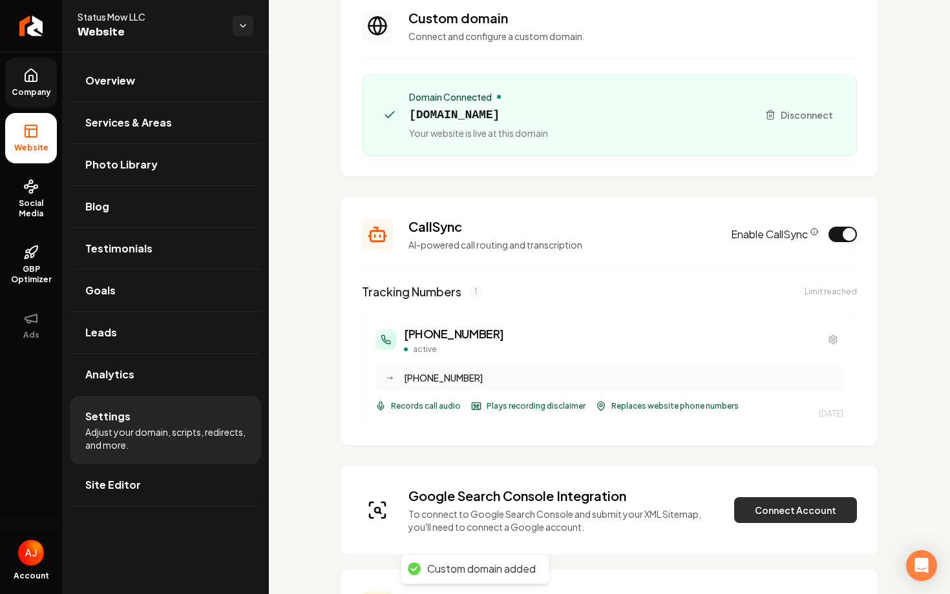
click at [767, 507] on button "Connect Account" at bounding box center [795, 511] width 123 height 26
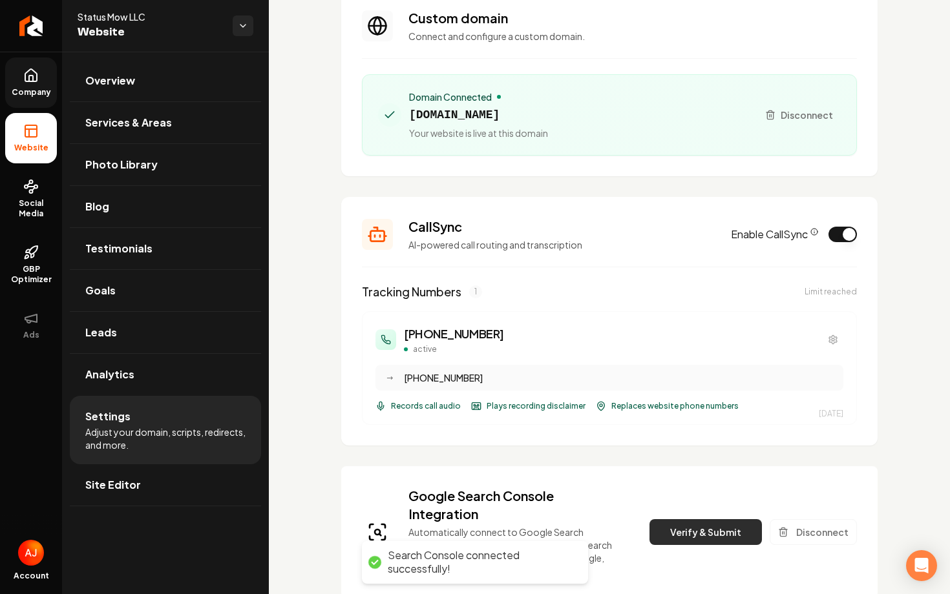
click at [690, 528] on button "Verify & Submit" at bounding box center [705, 533] width 112 height 26
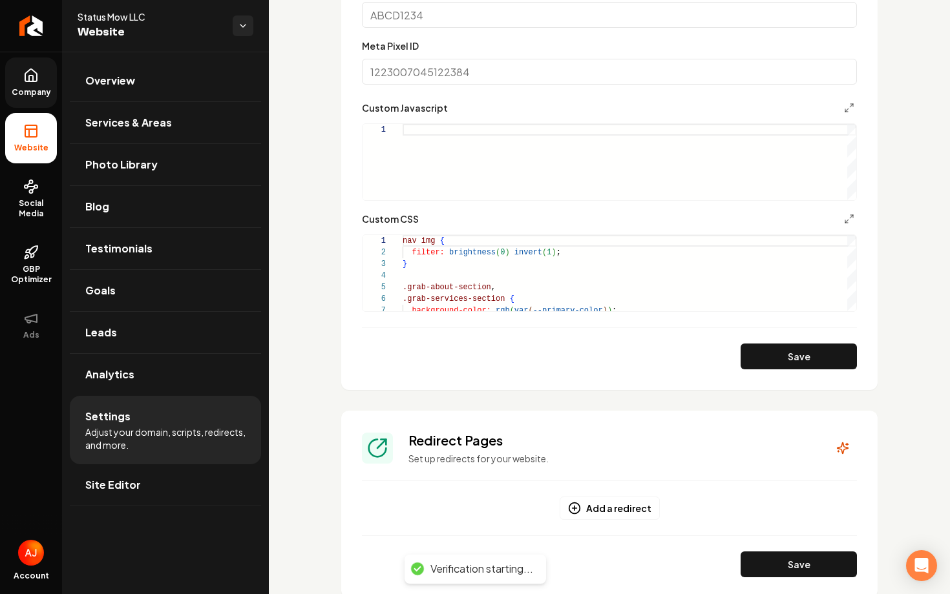
scroll to position [1139, 0]
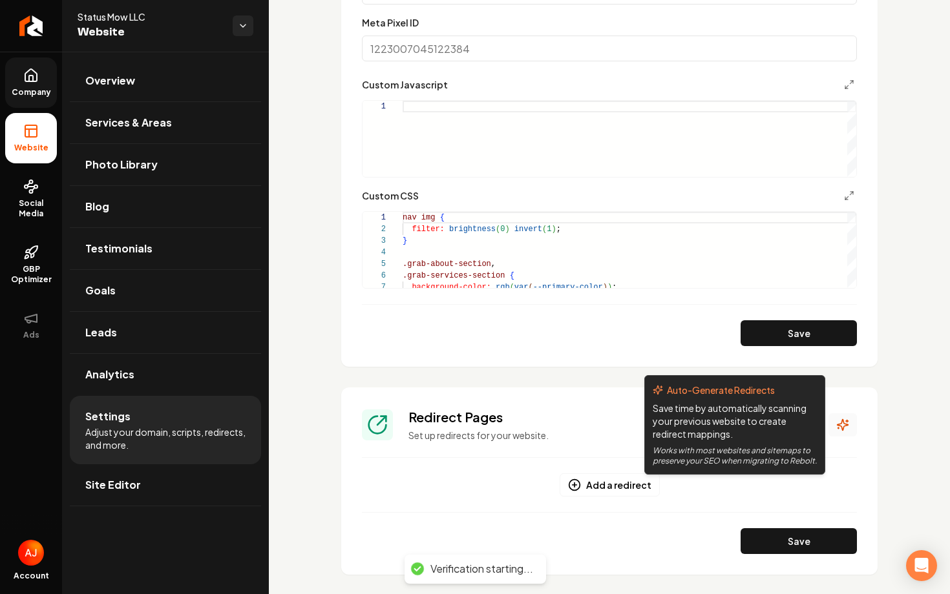
click at [844, 423] on icon "Main content area" at bounding box center [842, 425] width 11 height 11
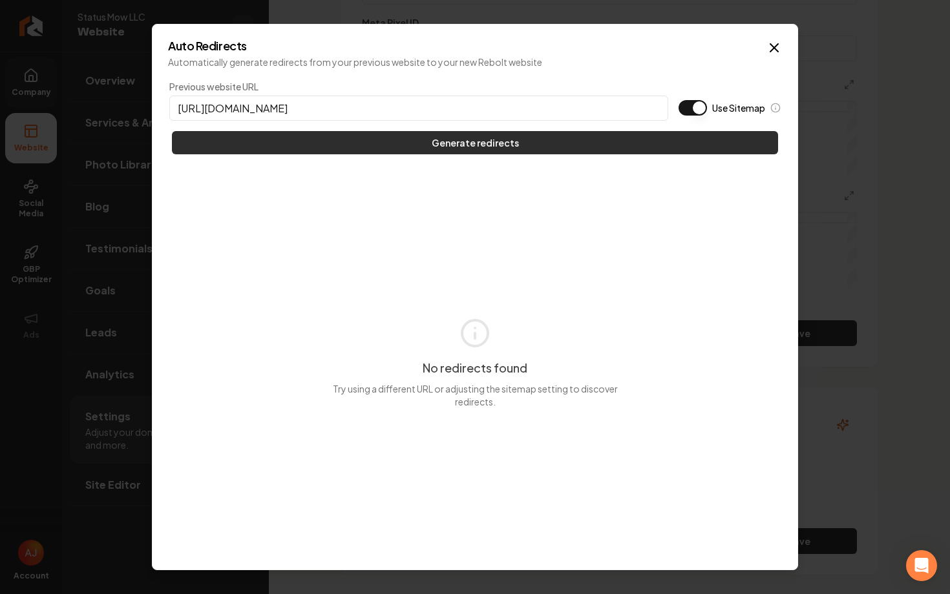
type input "[URL][DOMAIN_NAME]"
click at [454, 147] on button "Generate redirects" at bounding box center [475, 142] width 606 height 23
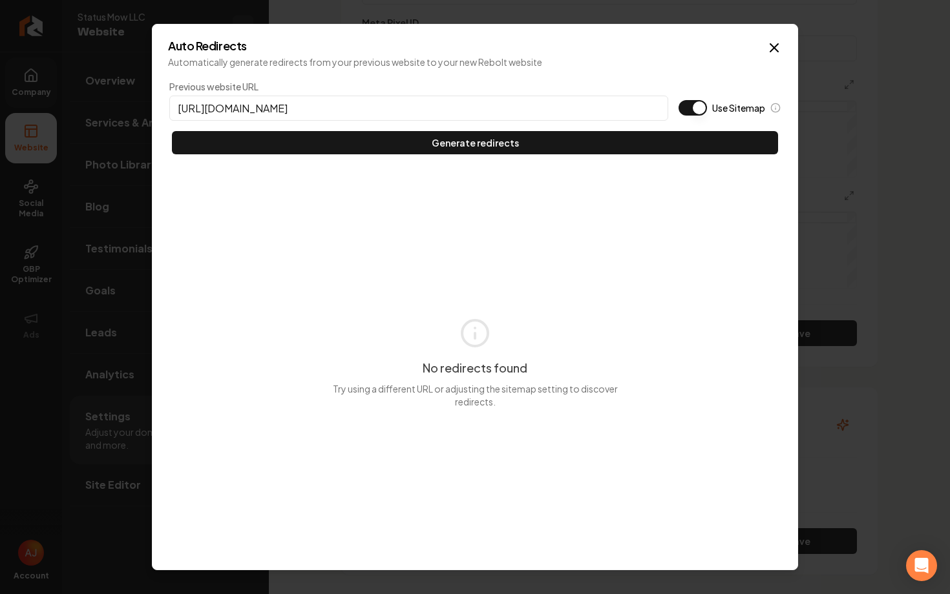
scroll to position [1230, 0]
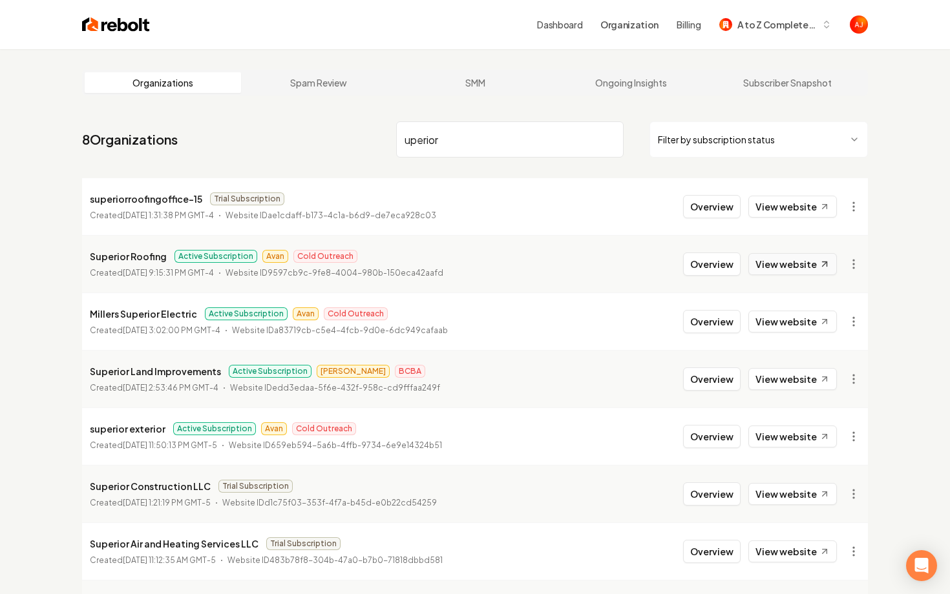
click at [779, 264] on link "View website" at bounding box center [792, 264] width 89 height 22
drag, startPoint x: 275, startPoint y: 137, endPoint x: 264, endPoint y: 137, distance: 10.3
click at [264, 137] on nav "8 Organizations uperior Filter by subscription status" at bounding box center [475, 144] width 786 height 57
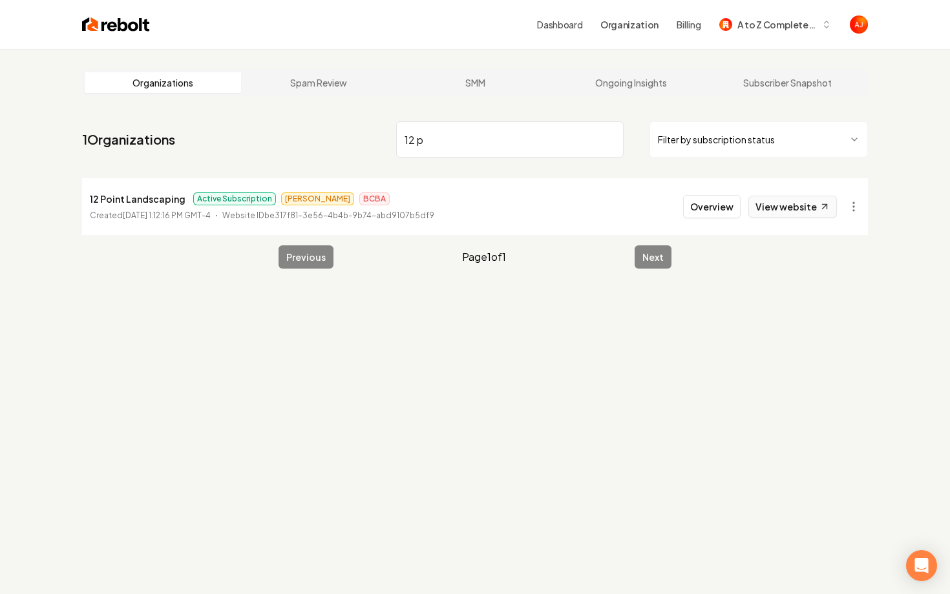
type input "12 p"
click at [768, 209] on link "View website" at bounding box center [792, 207] width 89 height 22
